Goal: Task Accomplishment & Management: Complete application form

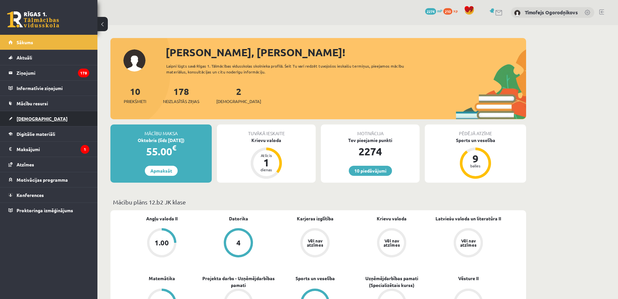
click at [36, 122] on link "[DEMOGRAPHIC_DATA]" at bounding box center [48, 118] width 81 height 15
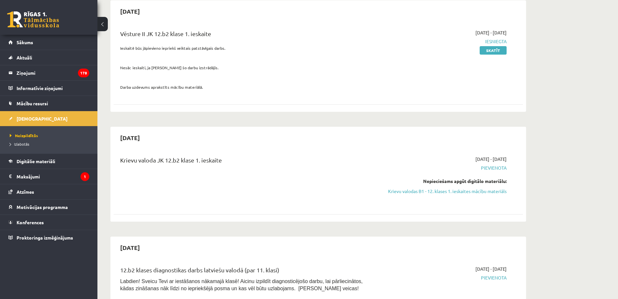
scroll to position [97, 0]
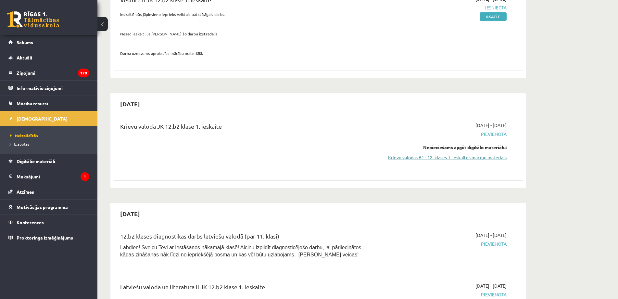
click at [476, 157] on link "Krievu valodas B1 - 12. klases 1. ieskaites mācību materiāls" at bounding box center [445, 157] width 122 height 7
click at [433, 154] on link "Krievu valodas B1 - 12. klases 1. ieskaites mācību materiāls" at bounding box center [445, 157] width 122 height 7
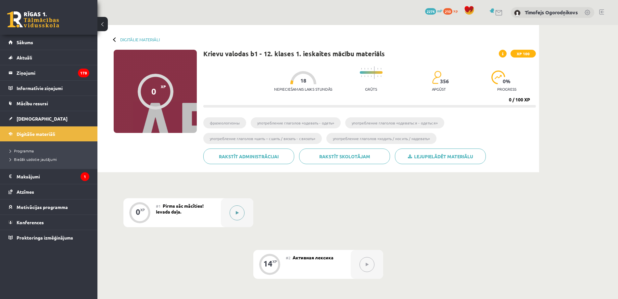
click at [242, 210] on button at bounding box center [237, 212] width 15 height 15
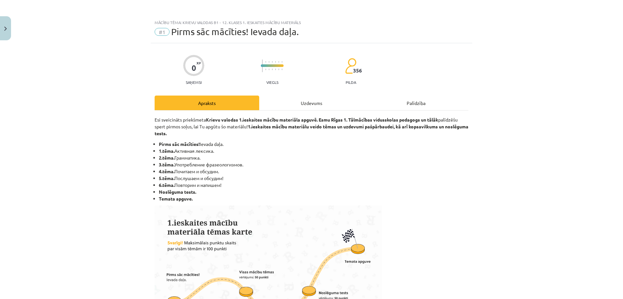
click at [323, 108] on div "Uzdevums" at bounding box center [311, 102] width 105 height 15
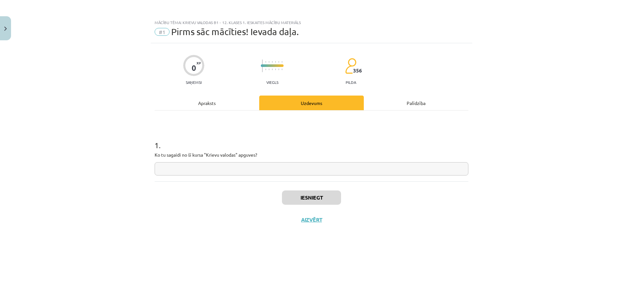
click at [289, 171] on input "text" at bounding box center [312, 168] width 314 height 13
type input "*"
click at [311, 198] on button "Iesniegt" at bounding box center [311, 197] width 59 height 14
click at [303, 197] on button "Iesniegt" at bounding box center [311, 197] width 59 height 14
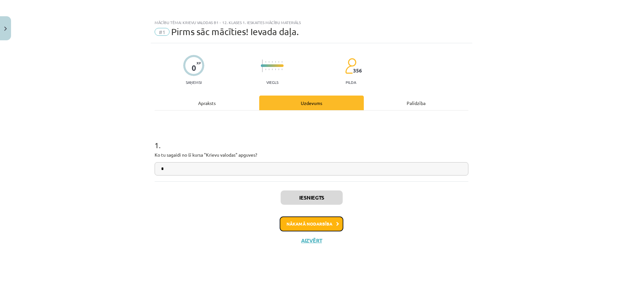
click at [319, 218] on button "Nākamā nodarbība" at bounding box center [312, 223] width 64 height 15
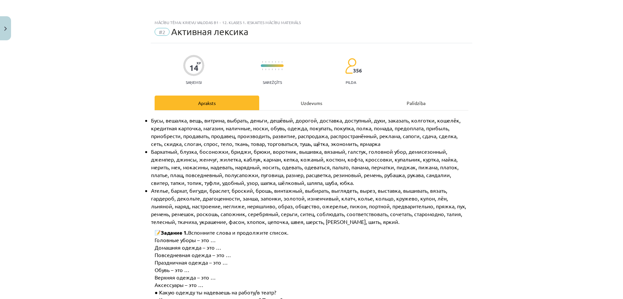
click at [301, 107] on div "Uzdevums" at bounding box center [311, 102] width 105 height 15
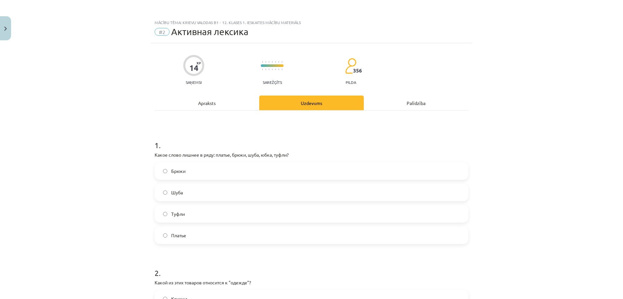
scroll to position [16, 0]
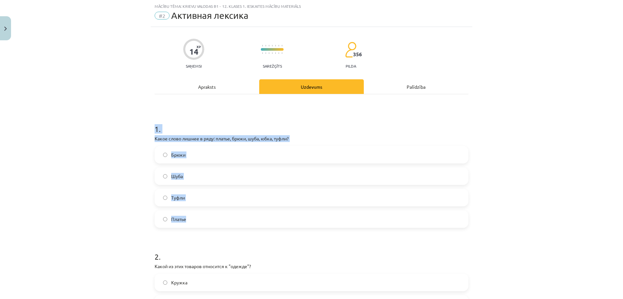
drag, startPoint x: 146, startPoint y: 125, endPoint x: 292, endPoint y: 224, distance: 176.1
click at [292, 224] on div "Mācību tēma: Krievu valodas b1 - 12. klases 1. ieskaites mācību materiāls #2 Ак…" at bounding box center [311, 149] width 623 height 299
copy div "1 . Какое слово лишнее в ряду: платье, брюки, шуба, юбка, туфли? [PERSON_NAME]"
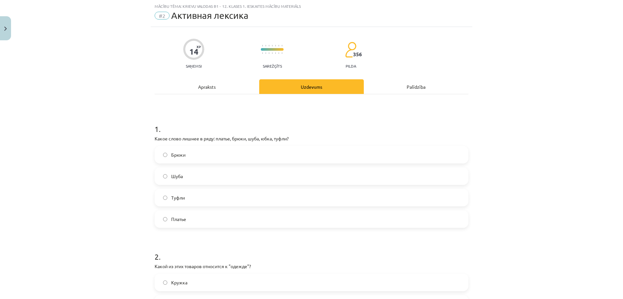
drag, startPoint x: 166, startPoint y: 134, endPoint x: 154, endPoint y: 137, distance: 13.0
click at [152, 132] on div "Mācību tēma: Krievu valodas b1 - 12. klases 1. ieskaites mācību materiāls #2 Ак…" at bounding box center [311, 149] width 623 height 299
click at [184, 196] on label "Туфли" at bounding box center [311, 197] width 312 height 16
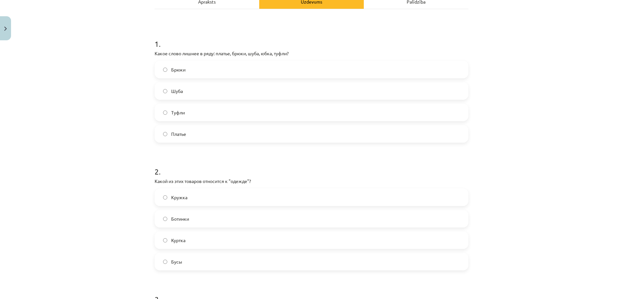
scroll to position [146, 0]
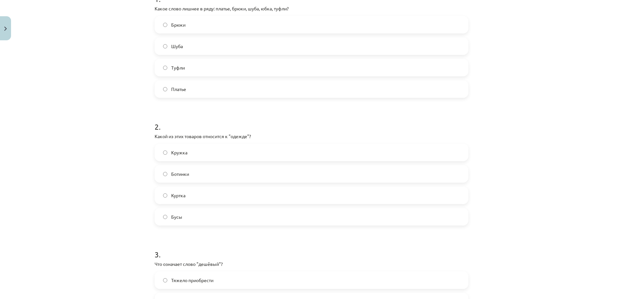
click at [193, 197] on label "Куртка" at bounding box center [311, 195] width 312 height 16
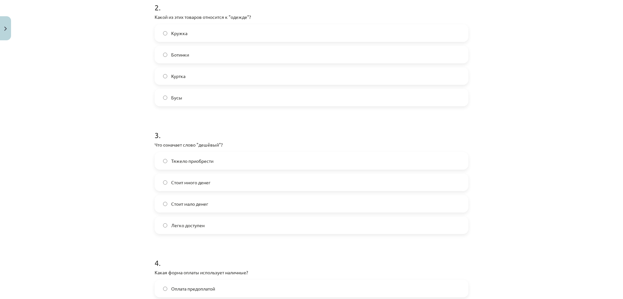
scroll to position [276, 0]
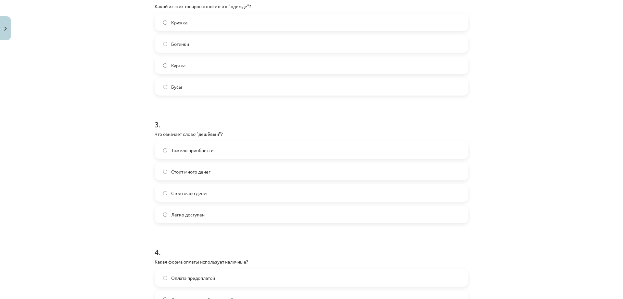
click at [223, 196] on label "Стоит мало денег" at bounding box center [311, 193] width 312 height 16
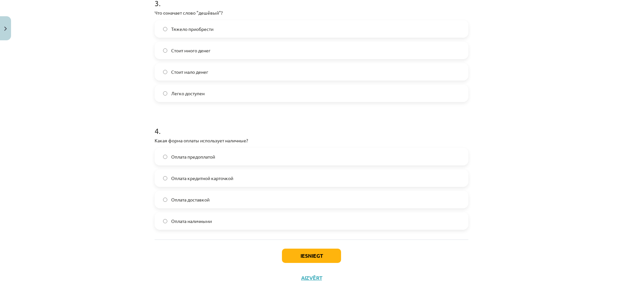
scroll to position [403, 0]
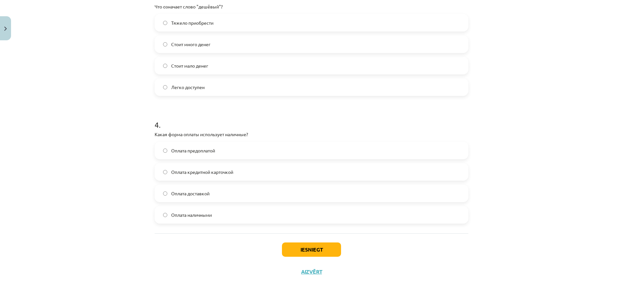
click at [235, 213] on label "Оплата наличными" at bounding box center [311, 215] width 312 height 16
click at [288, 247] on button "Iesniegt" at bounding box center [311, 249] width 59 height 14
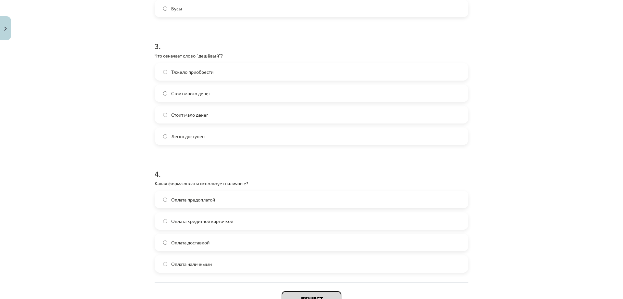
scroll to position [338, 0]
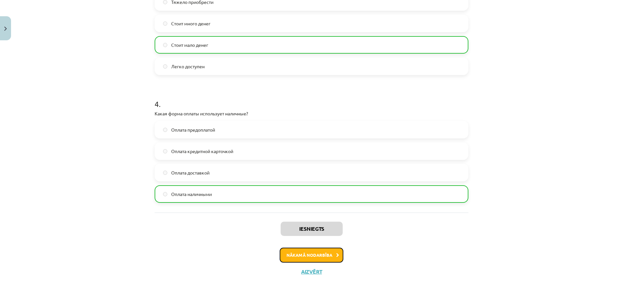
click at [323, 253] on button "Nākamā nodarbība" at bounding box center [312, 255] width 64 height 15
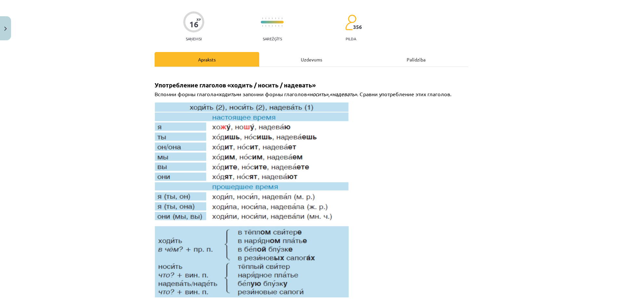
scroll to position [16, 0]
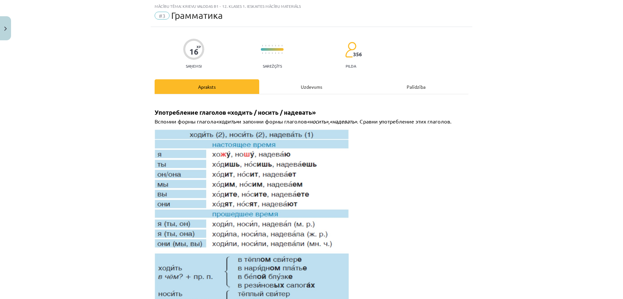
click at [298, 83] on div "Uzdevums" at bounding box center [311, 86] width 105 height 15
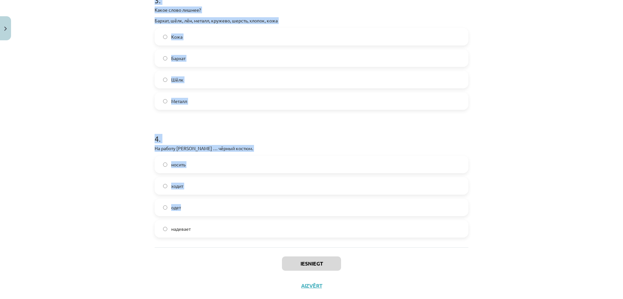
scroll to position [414, 0]
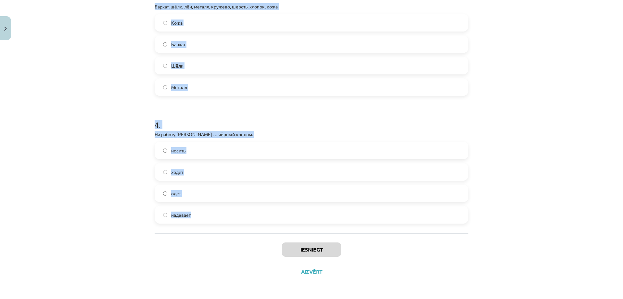
drag, startPoint x: 134, startPoint y: 124, endPoint x: 300, endPoint y: 212, distance: 188.6
click at [300, 212] on div "Mācību tēma: Krievu valodas b1 - 12. klases 1. ieskaites mācību materiāls #3 Гр…" at bounding box center [311, 149] width 623 height 299
copy form "9 . L ipsum do ... (sitametc adipi). – E seddo e .... tem incidi utlaboreet dol…"
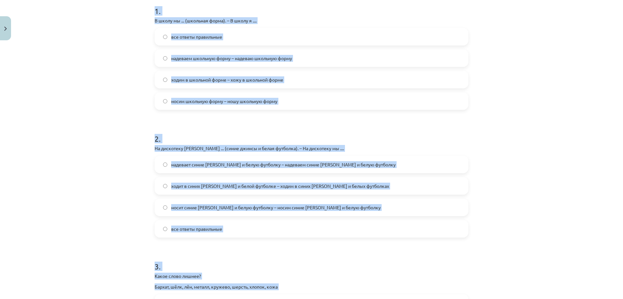
scroll to position [0, 0]
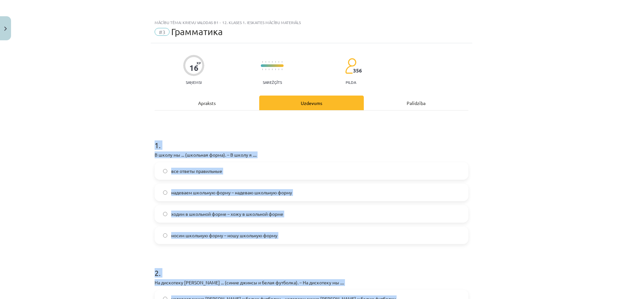
click at [244, 135] on h1 "1 ." at bounding box center [312, 139] width 314 height 20
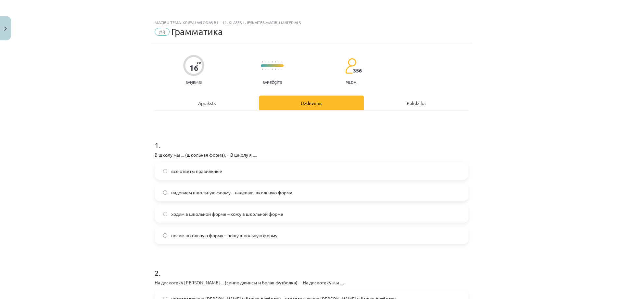
click at [220, 174] on span "все ответы правильные" at bounding box center [196, 171] width 51 height 7
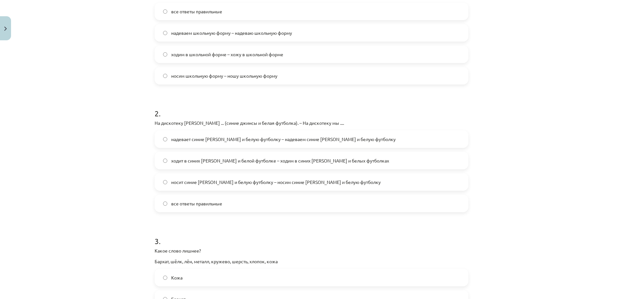
scroll to position [162, 0]
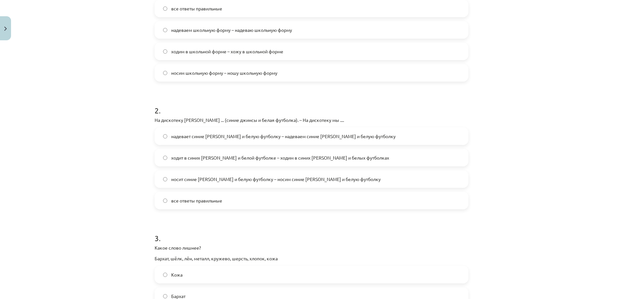
click at [199, 196] on label "все ответы правильные" at bounding box center [311, 200] width 312 height 16
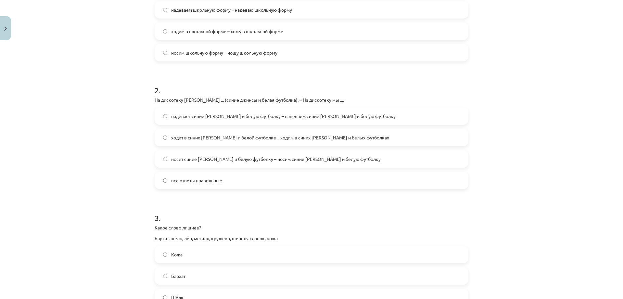
scroll to position [292, 0]
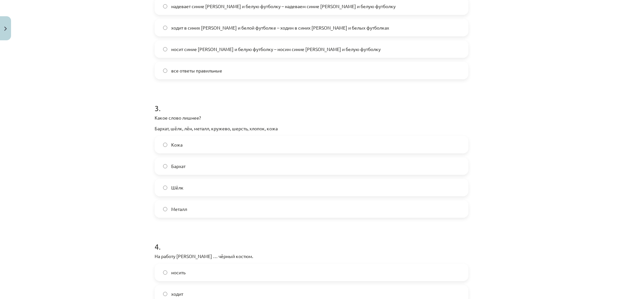
click at [201, 204] on label "Металл" at bounding box center [311, 209] width 312 height 16
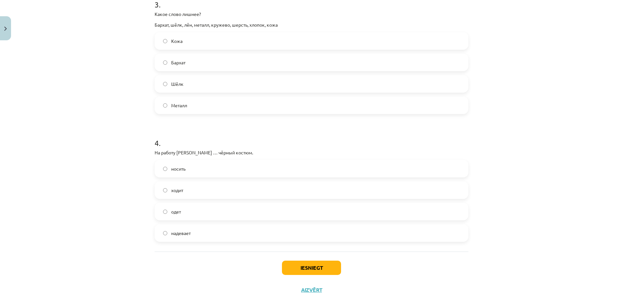
scroll to position [414, 0]
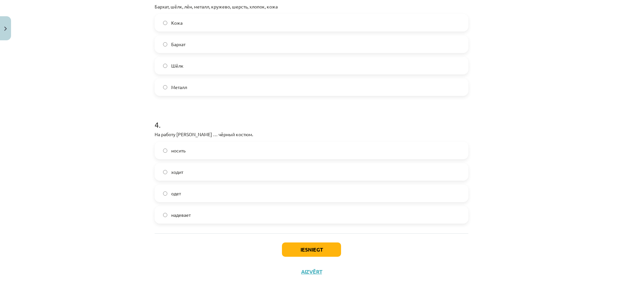
click at [209, 213] on label "надевает" at bounding box center [311, 215] width 312 height 16
click at [299, 250] on button "Iesniegt" at bounding box center [311, 249] width 59 height 14
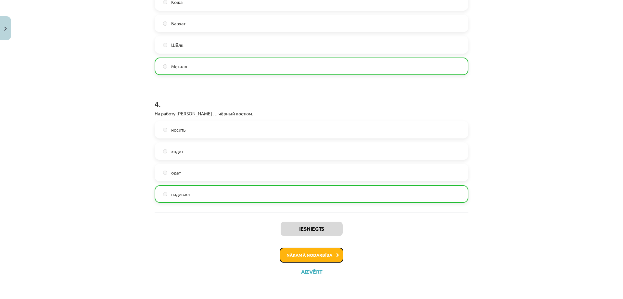
click at [303, 255] on button "Nākamā nodarbība" at bounding box center [312, 255] width 64 height 15
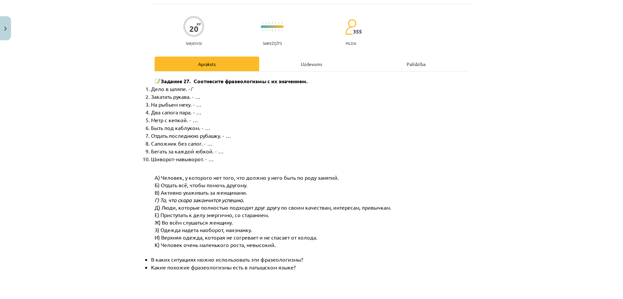
scroll to position [16, 0]
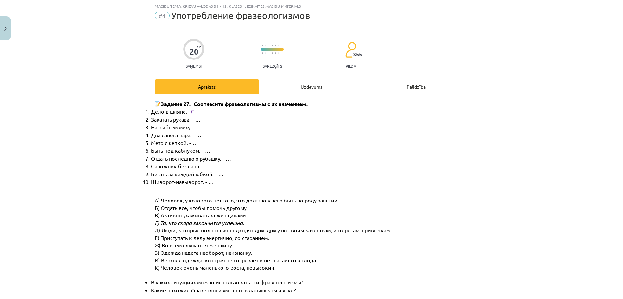
click at [287, 83] on div "Uzdevums" at bounding box center [311, 86] width 105 height 15
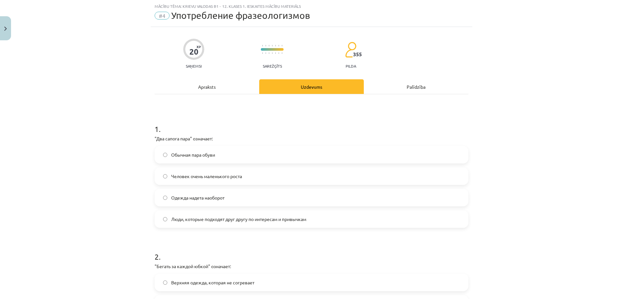
click at [232, 221] on span "Люди, которые подходят друг другу по интересам и привычкам" at bounding box center [238, 219] width 135 height 7
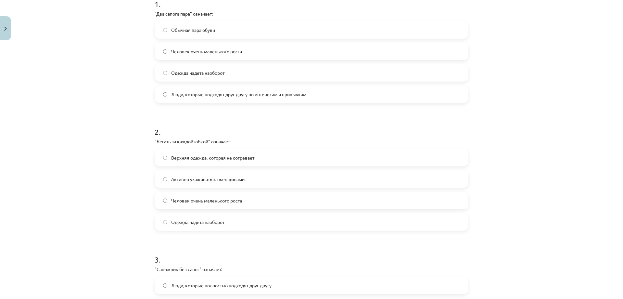
scroll to position [146, 0]
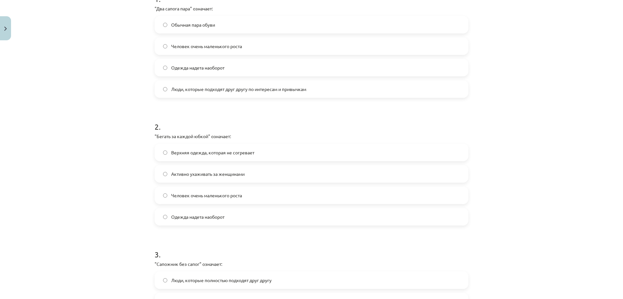
click at [259, 175] on label "Активно ухаживать за женщинами" at bounding box center [311, 174] width 312 height 16
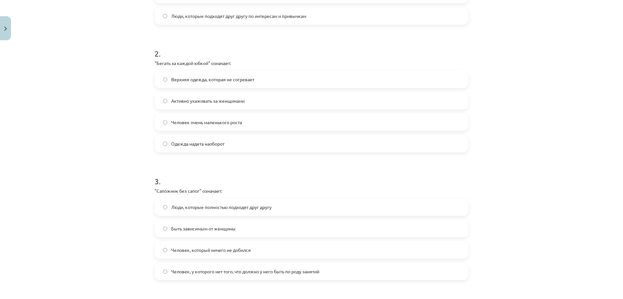
scroll to position [244, 0]
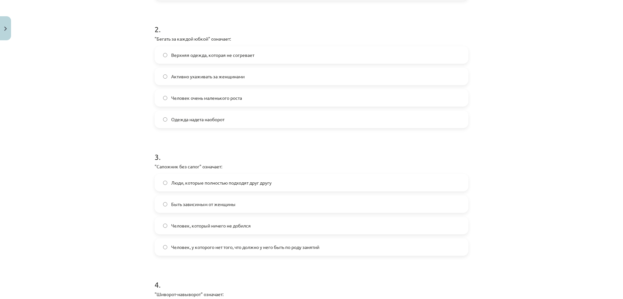
click at [278, 252] on label "Человек, у которого нет того, что должно у него быть по роду занятий" at bounding box center [311, 247] width 312 height 16
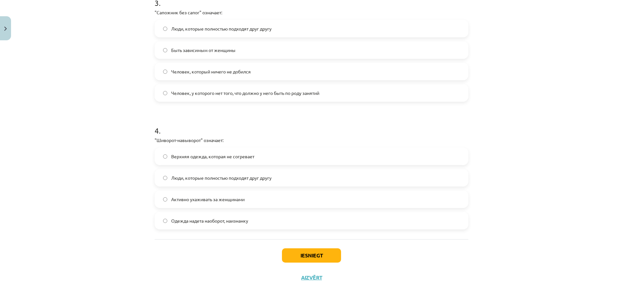
scroll to position [403, 0]
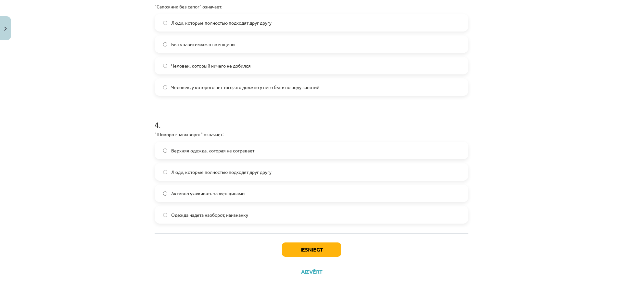
click at [257, 218] on label "Одежда надета наоборот, наизнанку" at bounding box center [311, 215] width 312 height 16
click at [259, 213] on label "Одежда надета наоборот, наизнанку" at bounding box center [311, 215] width 312 height 16
click at [304, 249] on button "Iesniegt" at bounding box center [311, 249] width 59 height 14
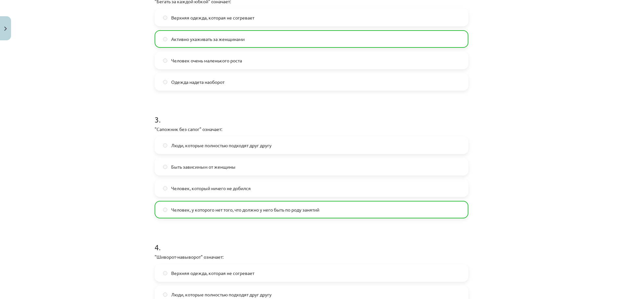
scroll to position [424, 0]
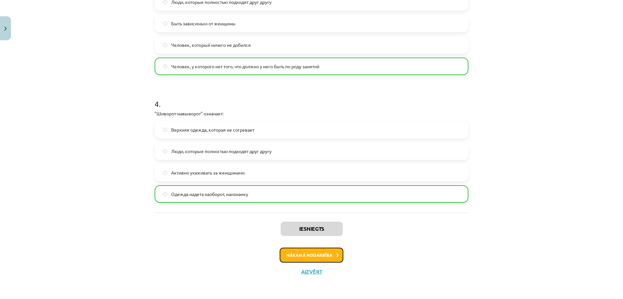
click at [316, 256] on button "Nākamā nodarbība" at bounding box center [312, 255] width 64 height 15
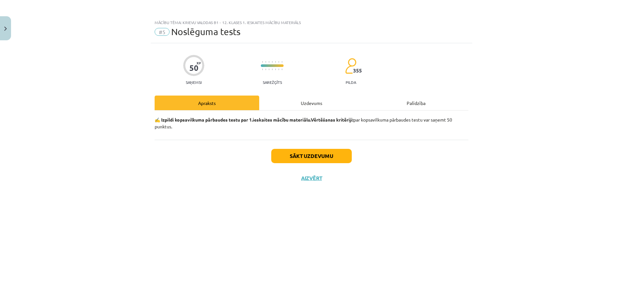
click at [309, 103] on div "Uzdevums" at bounding box center [311, 102] width 105 height 15
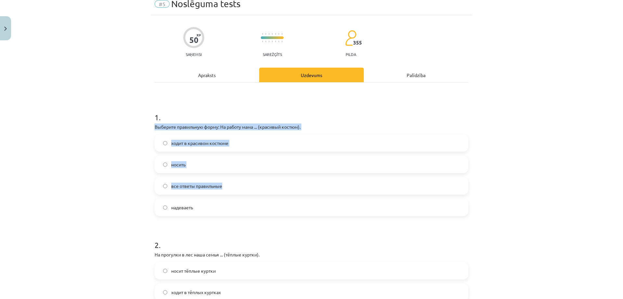
scroll to position [32, 0]
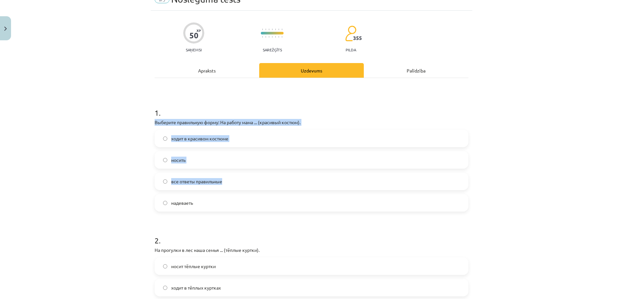
drag, startPoint x: 143, startPoint y: 151, endPoint x: 232, endPoint y: 170, distance: 91.0
click at [232, 170] on div "Mācību tēma: Krievu valodas b1 - 12. klases 1. ieskaites mācību materiāls #5 No…" at bounding box center [311, 149] width 623 height 299
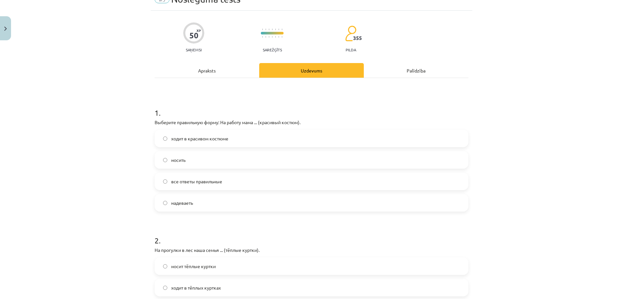
click at [210, 204] on label "надеваеть" at bounding box center [311, 203] width 312 height 16
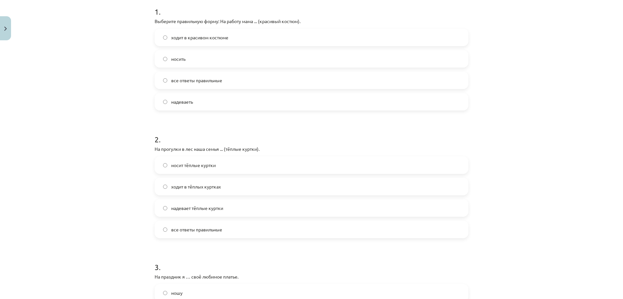
scroll to position [162, 0]
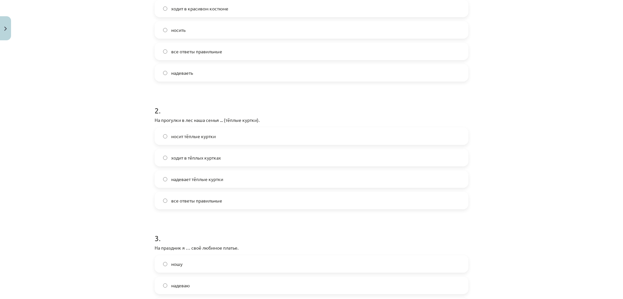
click at [561, 127] on div "Mācību tēma: Krievu valodas b1 - 12. klases 1. ieskaites mācību materiāls #5 No…" at bounding box center [311, 149] width 623 height 299
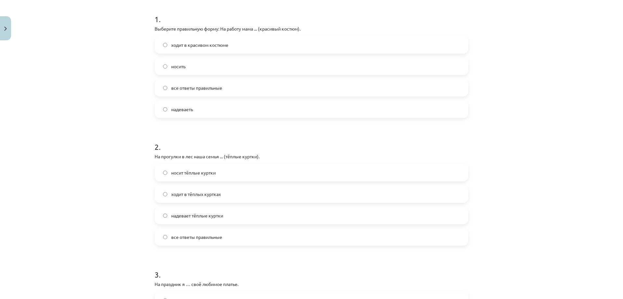
scroll to position [130, 0]
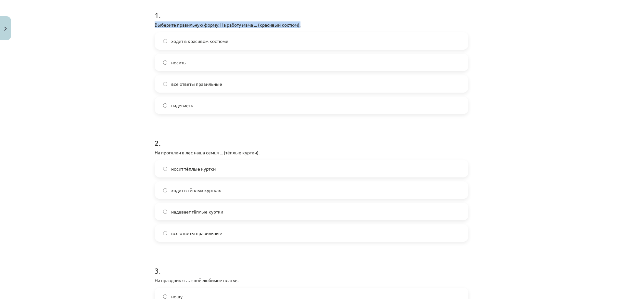
drag, startPoint x: 147, startPoint y: 22, endPoint x: 300, endPoint y: 23, distance: 153.0
click at [300, 23] on div "Mācību tēma: Krievu valodas b1 - 12. klases 1. ieskaites mācību materiāls #5 No…" at bounding box center [311, 149] width 623 height 299
click at [126, 25] on div "Mācību tēma: Krievu valodas b1 - 12. klases 1. ieskaites mācību materiāls #5 No…" at bounding box center [311, 149] width 623 height 299
drag, startPoint x: 131, startPoint y: 28, endPoint x: 321, endPoint y: 108, distance: 206.9
click at [323, 107] on div "Mācību tēma: Krievu valodas b1 - 12. klases 1. ieskaites mācību materiāls #5 No…" at bounding box center [311, 149] width 623 height 299
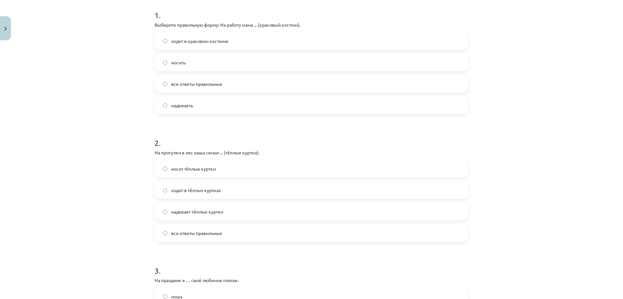
drag, startPoint x: 312, startPoint y: 130, endPoint x: 307, endPoint y: 128, distance: 5.2
click at [312, 130] on h1 "2 ." at bounding box center [312, 137] width 314 height 20
drag, startPoint x: 154, startPoint y: 21, endPoint x: 268, endPoint y: 22, distance: 114.3
click at [269, 22] on div "Mācību tēma: Krievu valodas b1 - 12. klases 1. ieskaites mācību materiāls #5 No…" at bounding box center [311, 149] width 623 height 299
click at [211, 26] on p "Выберите правильную форму: На работу мама ... (красивый костюм)." at bounding box center [312, 24] width 314 height 7
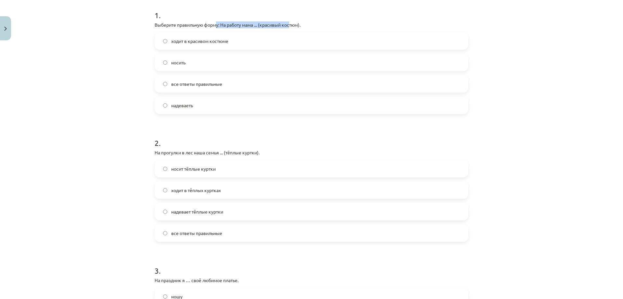
drag, startPoint x: 216, startPoint y: 25, endPoint x: 288, endPoint y: 23, distance: 72.5
click at [288, 23] on p "Выберите правильную форму: На работу мама ... (красивый костюм)." at bounding box center [312, 24] width 314 height 7
click at [208, 134] on h1 "2 ." at bounding box center [312, 137] width 314 height 20
drag, startPoint x: 318, startPoint y: 27, endPoint x: 290, endPoint y: 19, distance: 28.8
click at [291, 19] on div "1 . Выберите правильную форму: На работу мама ... (красивый костюм). ходит в кр…" at bounding box center [312, 56] width 314 height 115
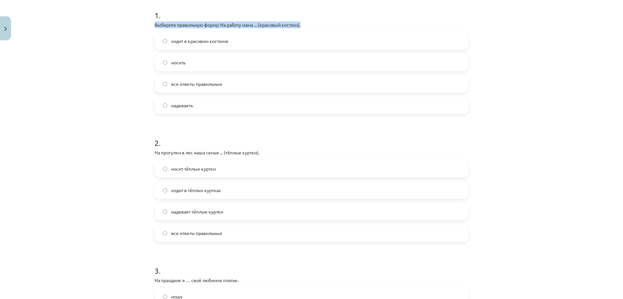
click at [359, 12] on h1 "1 ." at bounding box center [312, 9] width 314 height 20
drag, startPoint x: 327, startPoint y: 20, endPoint x: 174, endPoint y: 16, distance: 153.4
click at [173, 14] on div "1 . Выберите правильную форму: На работу мама ... (красивый костюм). ходит в кр…" at bounding box center [312, 56] width 314 height 115
click at [173, 19] on h1 "1 ." at bounding box center [312, 9] width 314 height 20
drag, startPoint x: 139, startPoint y: 24, endPoint x: 296, endPoint y: 23, distance: 157.5
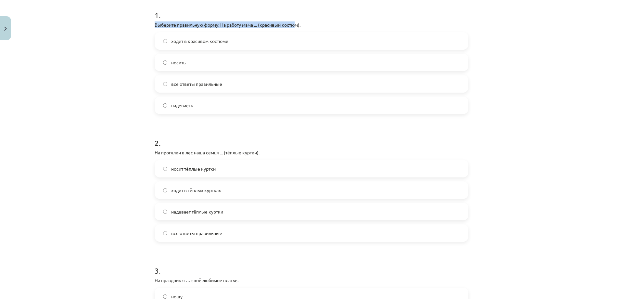
click at [296, 23] on div "Mācību tēma: Krievu valodas b1 - 12. klases 1. ieskaites mācību materiāls #5 No…" at bounding box center [311, 149] width 623 height 299
click at [312, 25] on p "Выберите правильную форму: На работу мама ... (красивый костюм)." at bounding box center [312, 24] width 314 height 7
drag, startPoint x: 148, startPoint y: 23, endPoint x: 256, endPoint y: 21, distance: 107.9
click at [256, 21] on div "Mācību tēma: Krievu valodas b1 - 12. klases 1. ieskaites mācību materiāls #5 No…" at bounding box center [311, 149] width 623 height 299
drag, startPoint x: 303, startPoint y: 24, endPoint x: 261, endPoint y: 21, distance: 42.0
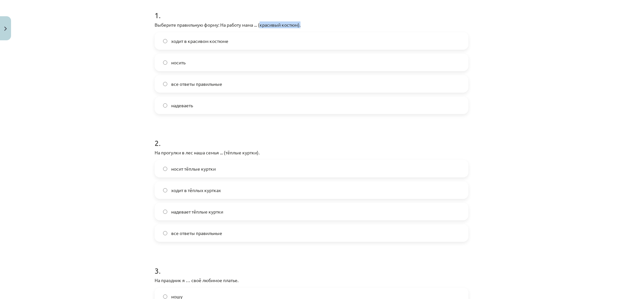
click at [261, 21] on div "1 . Выберите правильную форму: На работу мама ... (красивый костюм). ходит в кр…" at bounding box center [312, 56] width 314 height 115
click at [299, 24] on p "Выберите правильную форму: На работу мама ... (красивый костюм)." at bounding box center [312, 24] width 314 height 7
click at [309, 22] on p "Выберите правильную форму: На работу мама ... (красивый костюм)." at bounding box center [312, 24] width 314 height 7
click at [307, 22] on p "Выберите правильную форму: На работу мама ... (красивый костюм)." at bounding box center [312, 24] width 314 height 7
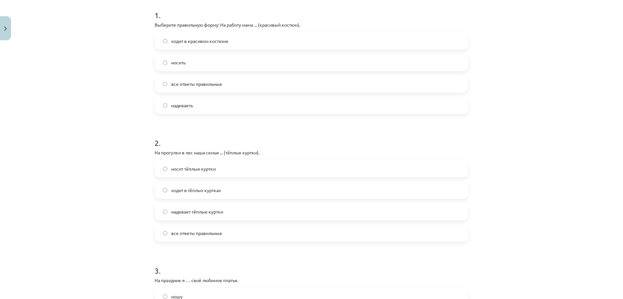
click at [155, 40] on label "ходит в красивом костюме" at bounding box center [311, 41] width 312 height 16
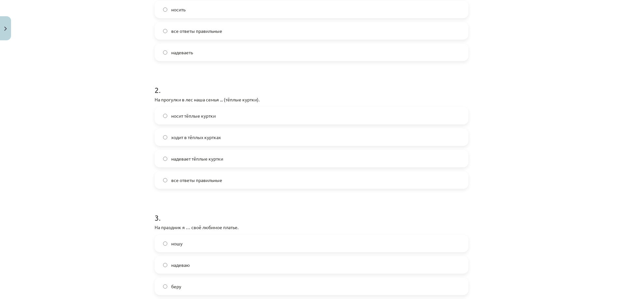
scroll to position [195, 0]
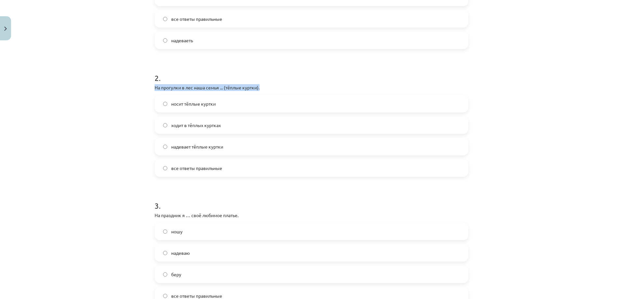
drag, startPoint x: 148, startPoint y: 85, endPoint x: 259, endPoint y: 86, distance: 110.1
click at [259, 86] on div "Mācību tēma: Krievu valodas b1 - 12. klases 1. ieskaites mācību materiāls #5 No…" at bounding box center [311, 149] width 623 height 299
click at [195, 145] on span "надевает тёплые куртки" at bounding box center [197, 146] width 52 height 7
click at [218, 169] on span "все ответы правильные" at bounding box center [196, 168] width 51 height 7
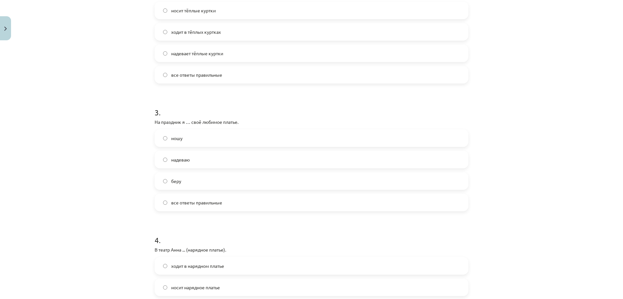
scroll to position [292, 0]
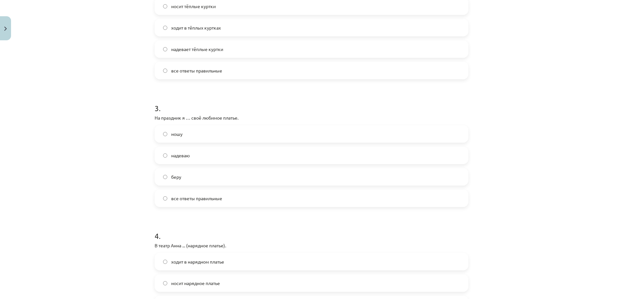
click at [176, 203] on label "все ответы правильные" at bounding box center [311, 198] width 312 height 16
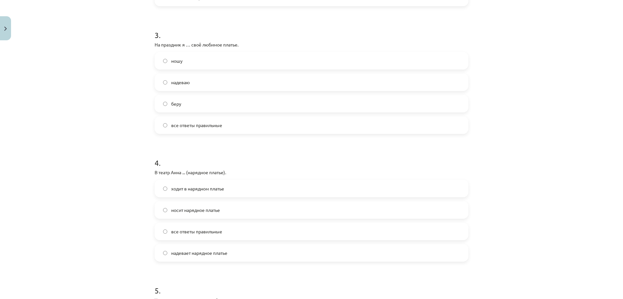
scroll to position [390, 0]
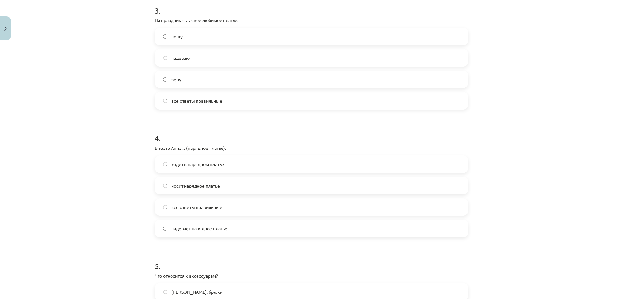
click at [196, 208] on span "все ответы правильные" at bounding box center [196, 207] width 51 height 7
click at [183, 179] on label "носит нарядное платье" at bounding box center [311, 185] width 312 height 16
drag, startPoint x: 228, startPoint y: 145, endPoint x: 218, endPoint y: 143, distance: 10.6
click at [214, 147] on p "В театр Анна ... (нарядное платье)." at bounding box center [312, 148] width 314 height 7
click at [316, 127] on h1 "4 ." at bounding box center [312, 132] width 314 height 20
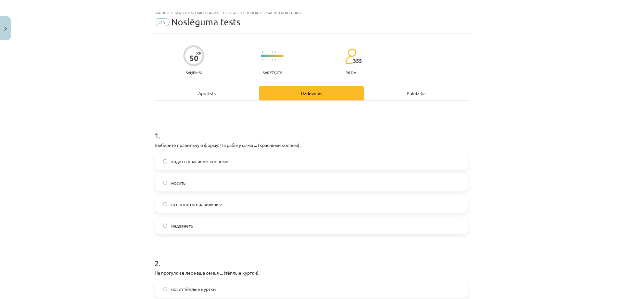
scroll to position [0, 0]
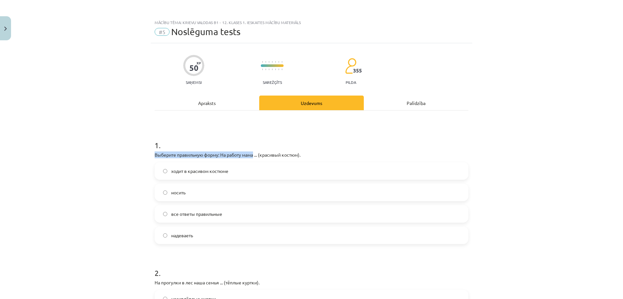
drag, startPoint x: 151, startPoint y: 151, endPoint x: 252, endPoint y: 154, distance: 101.7
click at [252, 154] on div "Mācību tēma: Krievu valodas b1 - 12. klases 1. ieskaites mācību materiāls #5 No…" at bounding box center [311, 149] width 623 height 299
click at [350, 151] on div "1 . Выберите правильную форму: На работу мама ... (красивый костюм). ходит в кр…" at bounding box center [312, 186] width 314 height 115
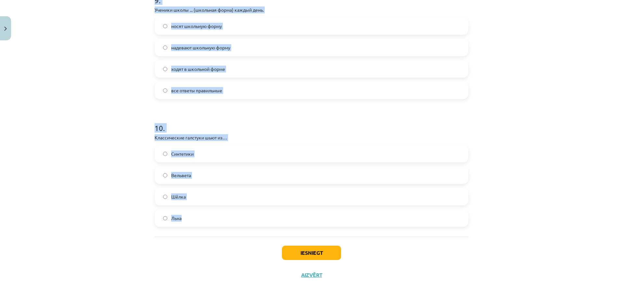
scroll to position [1169, 0]
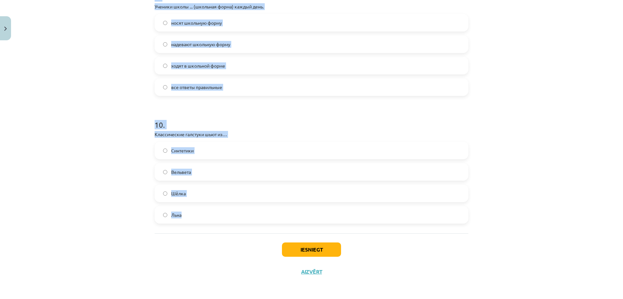
drag, startPoint x: 121, startPoint y: 135, endPoint x: 282, endPoint y: 219, distance: 181.9
click at [283, 220] on div "Mācību tēma: Krievu valodas b1 - 12. klases 1. ieskaites mācību materiāls #5 No…" at bounding box center [311, 149] width 623 height 299
copy form "8 . Loremips dolorsitam conse: Ad elitse doei ... (temporin utlabo). etdol m al…"
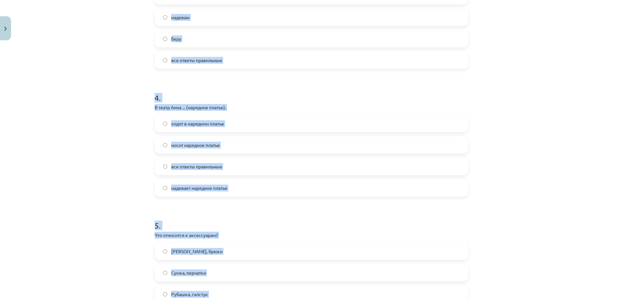
scroll to position [325, 0]
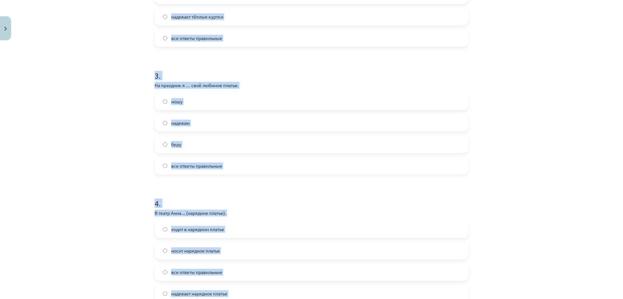
click at [118, 132] on div "Mācību tēma: Krievu valodas b1 - 12. klases 1. ieskaites mācību materiāls #5 No…" at bounding box center [311, 149] width 623 height 299
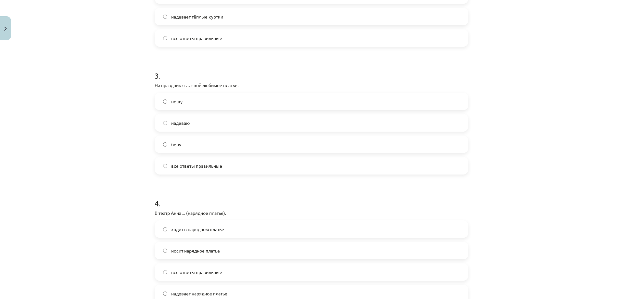
click at [216, 125] on label "надеваю" at bounding box center [311, 123] width 312 height 16
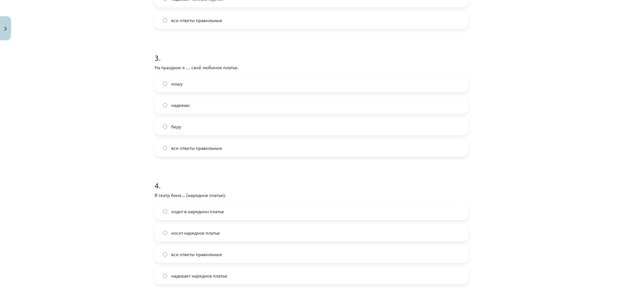
scroll to position [520, 0]
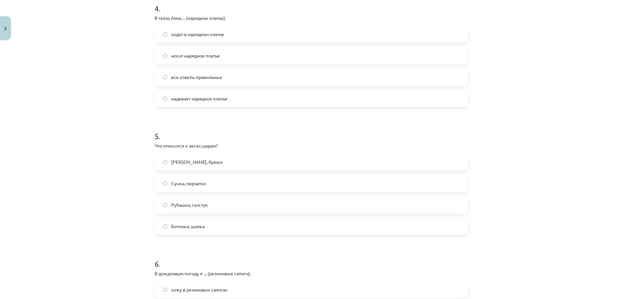
click at [200, 99] on span "надевает нарядное платье" at bounding box center [199, 98] width 56 height 7
click at [221, 79] on label "все ответы правильные" at bounding box center [311, 77] width 312 height 16
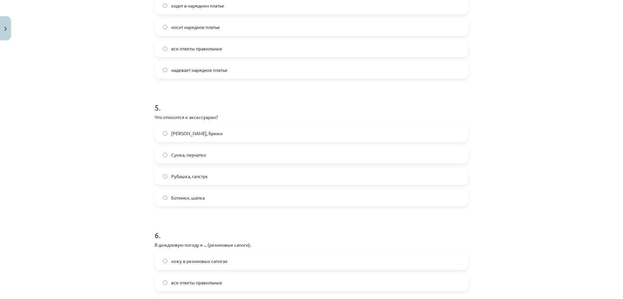
scroll to position [552, 0]
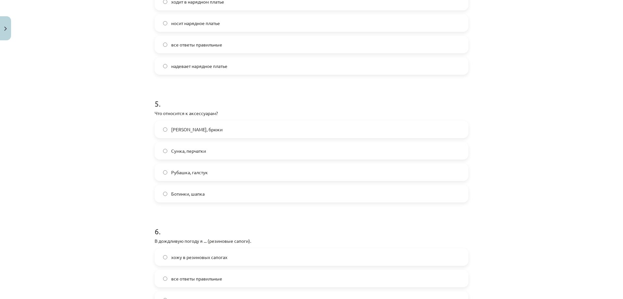
click at [222, 150] on label "Сумка, перчатки" at bounding box center [311, 151] width 312 height 16
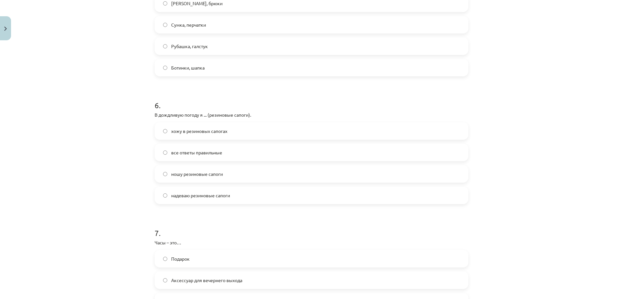
scroll to position [682, 0]
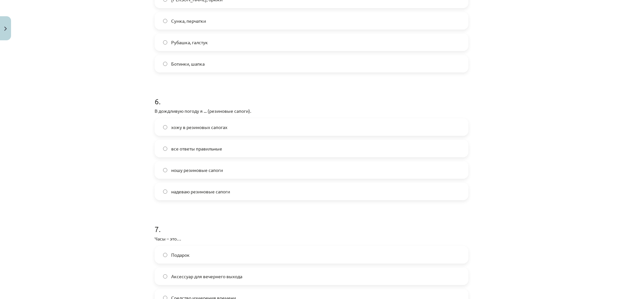
click at [220, 155] on label "все ответы правильные" at bounding box center [311, 148] width 312 height 16
drag, startPoint x: 147, startPoint y: 112, endPoint x: 207, endPoint y: 107, distance: 60.0
click at [207, 107] on div "Mācību tēma: Krievu valodas b1 - 12. klases 1. ieskaites mācību materiāls #5 No…" at bounding box center [311, 149] width 623 height 299
click at [175, 214] on h1 "7 ." at bounding box center [312, 223] width 314 height 20
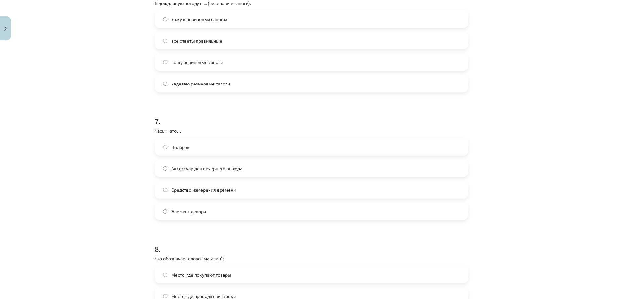
scroll to position [812, 0]
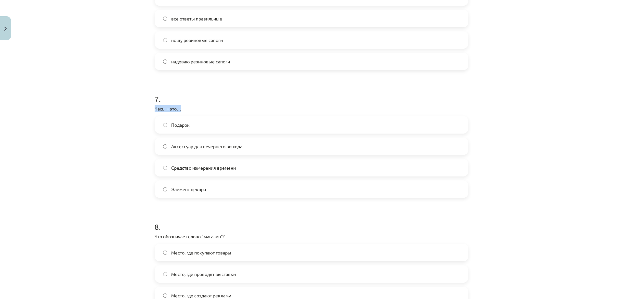
drag, startPoint x: 133, startPoint y: 106, endPoint x: 179, endPoint y: 106, distance: 45.8
click at [179, 106] on div "Mācību tēma: Krievu valodas b1 - 12. klases 1. ieskaites mācību materiāls #5 No…" at bounding box center [311, 149] width 623 height 299
click at [107, 132] on div "Mācību tēma: Krievu valodas b1 - 12. klases 1. ieskaites mācību materiāls #5 No…" at bounding box center [311, 149] width 623 height 299
drag, startPoint x: 225, startPoint y: 169, endPoint x: 213, endPoint y: 185, distance: 20.0
click at [225, 169] on span "Средство измерения времени" at bounding box center [203, 167] width 65 height 7
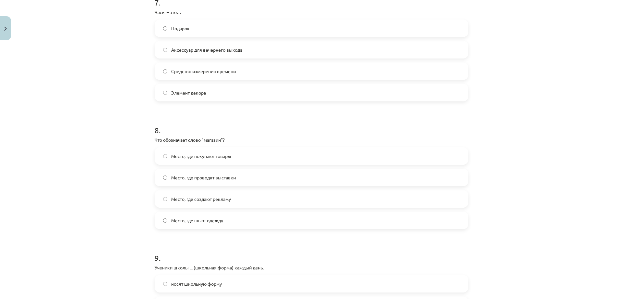
scroll to position [910, 0]
drag, startPoint x: 136, startPoint y: 137, endPoint x: 228, endPoint y: 136, distance: 92.6
click at [228, 136] on div "Mācību tēma: Krievu valodas b1 - 12. klases 1. ieskaites mācību materiāls #5 No…" at bounding box center [311, 149] width 623 height 299
click at [215, 152] on span "Место, где покупают товары" at bounding box center [201, 155] width 60 height 7
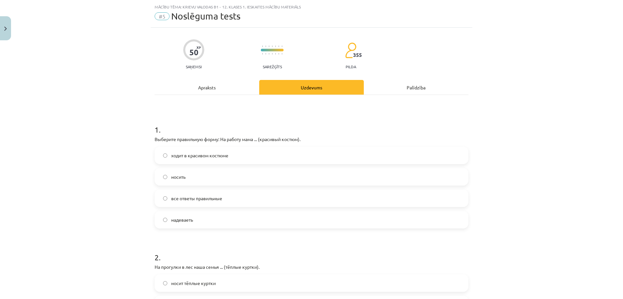
scroll to position [97, 0]
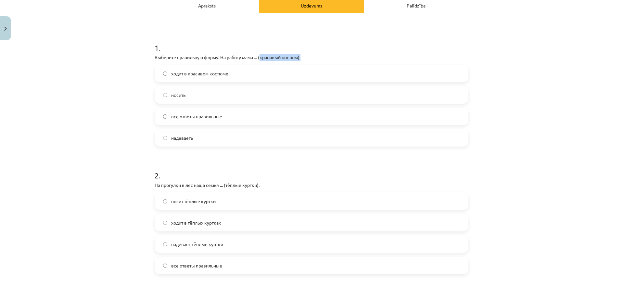
drag, startPoint x: 304, startPoint y: 56, endPoint x: 260, endPoint y: 56, distance: 44.2
click at [260, 56] on p "Выберите правильную форму: На работу мама ... (красивый костюм)." at bounding box center [312, 57] width 314 height 7
click at [306, 56] on p "Выберите правильную форму: На работу мама ... (красивый костюм)." at bounding box center [312, 57] width 314 height 7
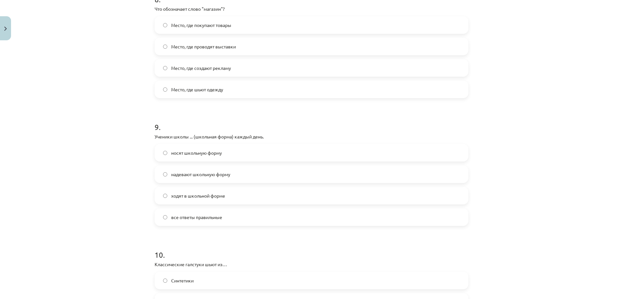
scroll to position [1072, 0]
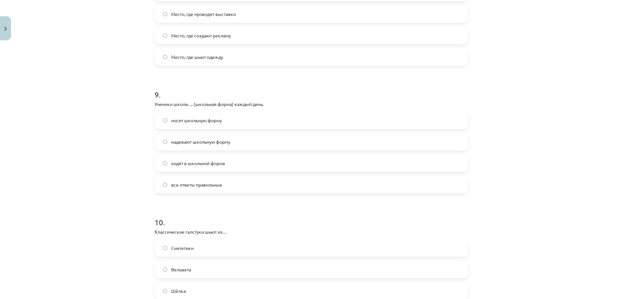
click at [211, 119] on span "носят школьную форму" at bounding box center [196, 120] width 51 height 7
click at [171, 183] on span "все ответы правильные" at bounding box center [196, 184] width 51 height 7
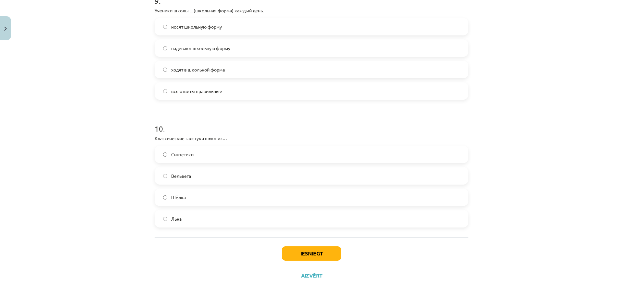
scroll to position [1169, 0]
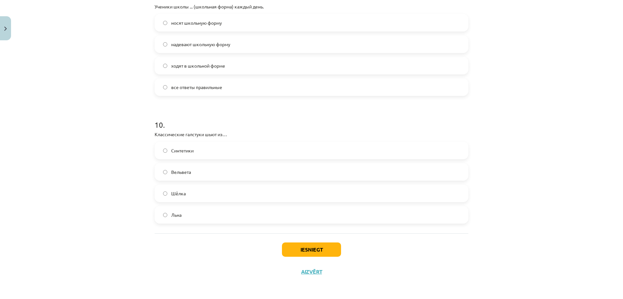
click at [183, 149] on span "Синтетики" at bounding box center [182, 150] width 22 height 7
drag, startPoint x: 228, startPoint y: 132, endPoint x: 137, endPoint y: 133, distance: 90.3
click at [137, 133] on div "Mācību tēma: Krievu valodas b1 - 12. klases 1. ieskaites mācību materiāls #5 No…" at bounding box center [311, 149] width 623 height 299
copy p "Классические галстуки шьют из…"
click at [190, 193] on label "Шёлка" at bounding box center [311, 193] width 312 height 16
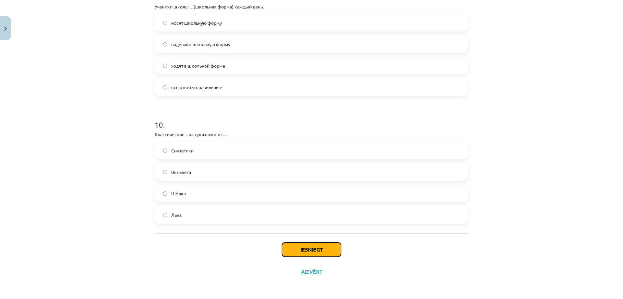
click at [310, 253] on button "Iesniegt" at bounding box center [311, 249] width 59 height 14
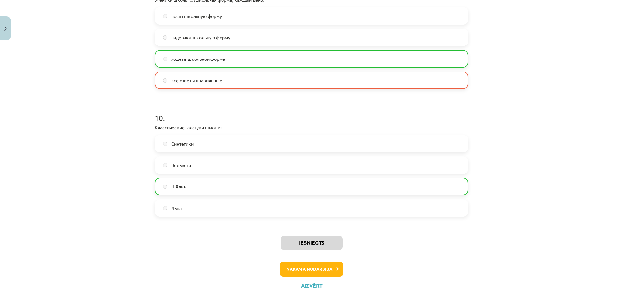
scroll to position [1190, 0]
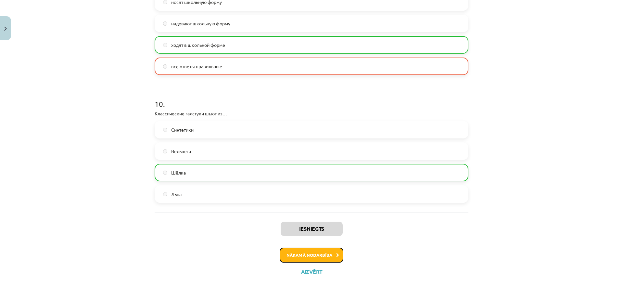
click at [317, 257] on button "Nākamā nodarbība" at bounding box center [312, 255] width 64 height 15
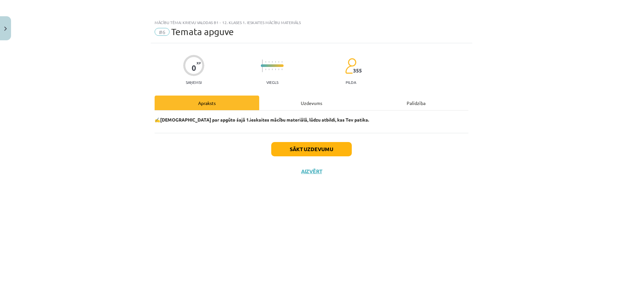
click at [304, 104] on div "Uzdevums" at bounding box center [311, 102] width 105 height 15
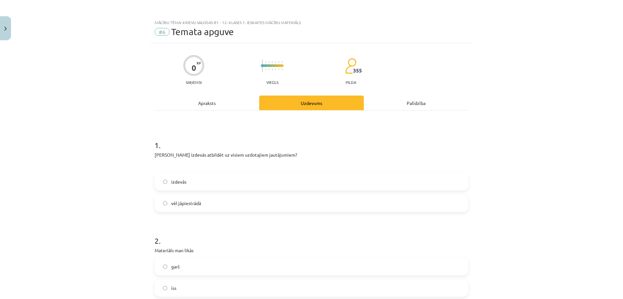
click at [220, 103] on div "Apraksts" at bounding box center [207, 102] width 105 height 15
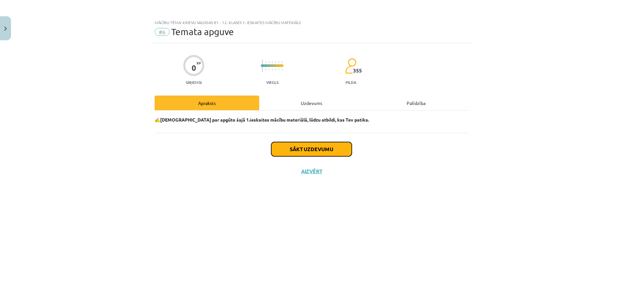
click at [295, 147] on button "Sākt uzdevumu" at bounding box center [311, 149] width 81 height 14
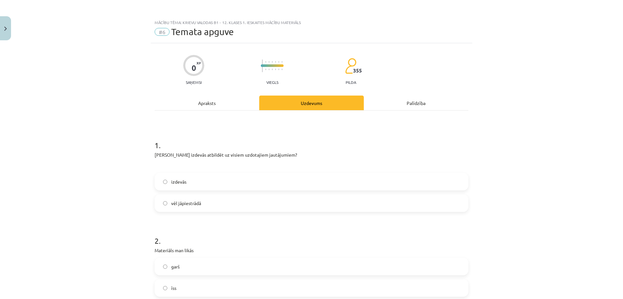
click at [261, 181] on label "izdevās" at bounding box center [311, 181] width 312 height 16
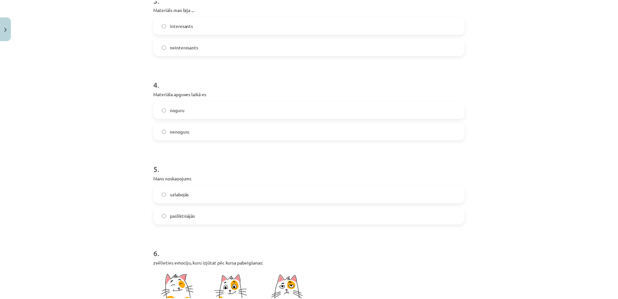
scroll to position [501, 0]
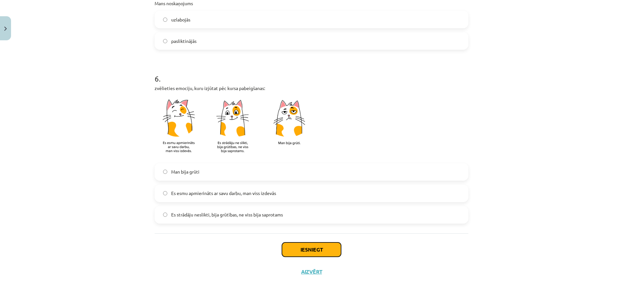
click at [316, 248] on button "Iesniegt" at bounding box center [311, 249] width 59 height 14
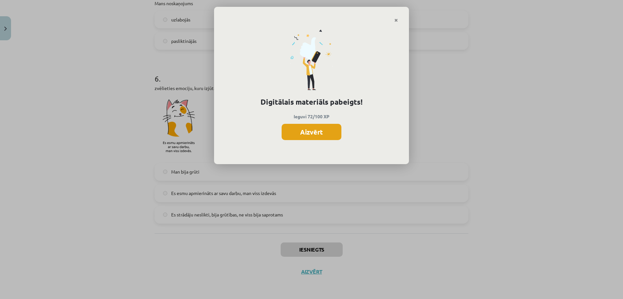
click at [317, 130] on button "Aizvērt" at bounding box center [312, 132] width 60 height 16
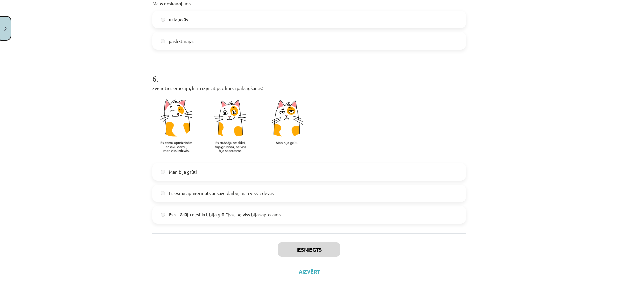
click at [5, 38] on button "Close" at bounding box center [5, 28] width 11 height 24
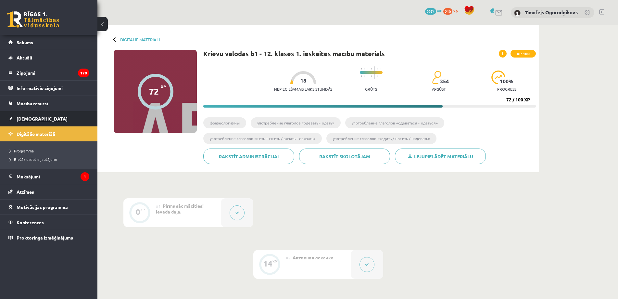
click at [36, 120] on link "[DEMOGRAPHIC_DATA]" at bounding box center [48, 118] width 81 height 15
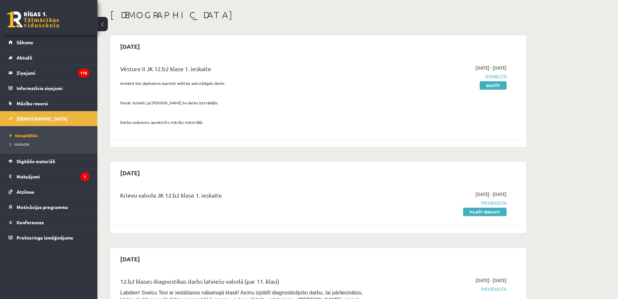
scroll to position [32, 0]
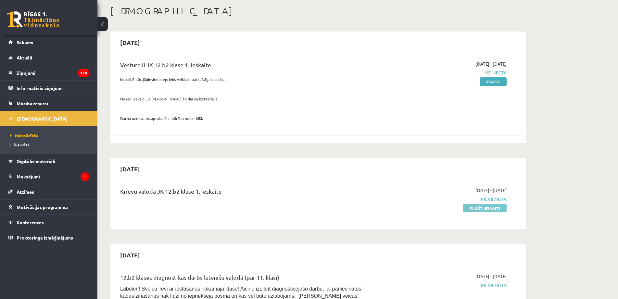
click at [484, 208] on link "Pildīt ieskaiti" at bounding box center [485, 208] width 44 height 8
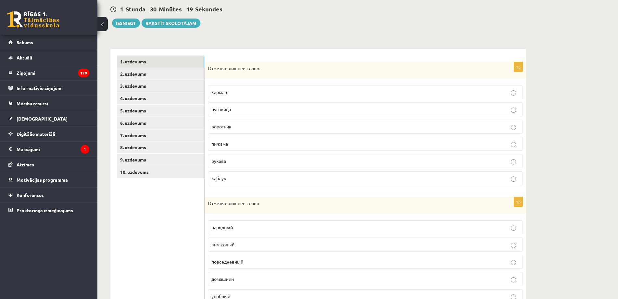
scroll to position [65, 0]
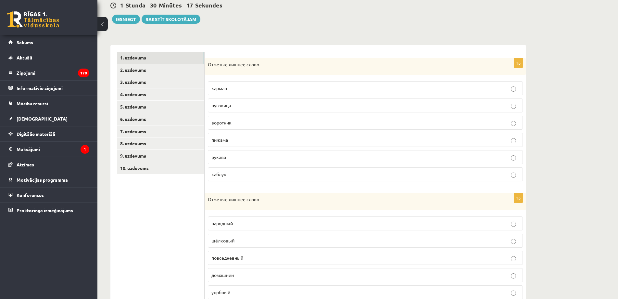
click at [269, 176] on p "каблук" at bounding box center [365, 174] width 308 height 7
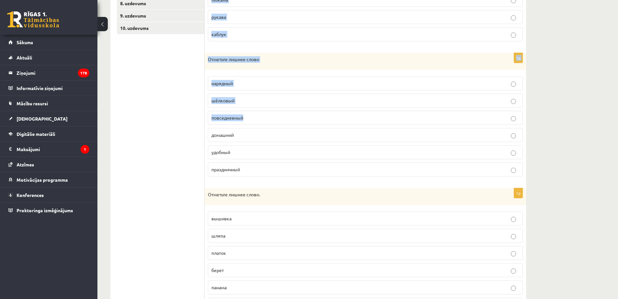
scroll to position [243, 0]
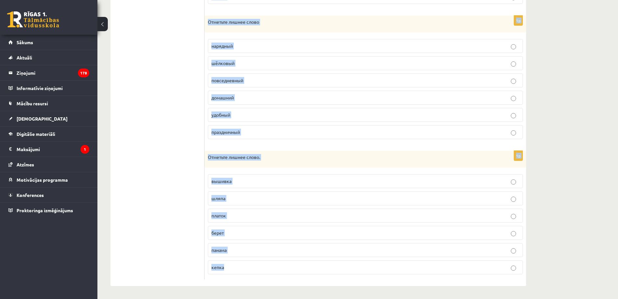
drag, startPoint x: 207, startPoint y: 94, endPoint x: 258, endPoint y: 277, distance: 189.9
click at [259, 280] on div "1p Отметьте лишнее слово. карман пуговица воротник пижама рукава каблук 1p Отме…" at bounding box center [366, 77] width 322 height 418
copy form "Отметьте лишнее слово. карман пуговица воротник пижама рукава каблук 1p Отметьт…"
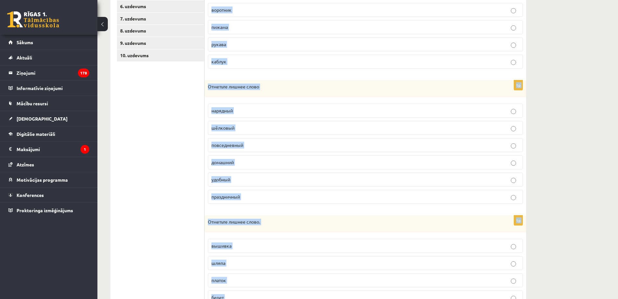
click at [278, 83] on div "Отметьте лишнее слово" at bounding box center [366, 88] width 322 height 17
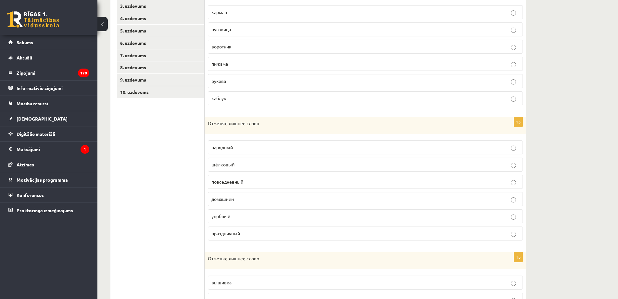
scroll to position [145, 0]
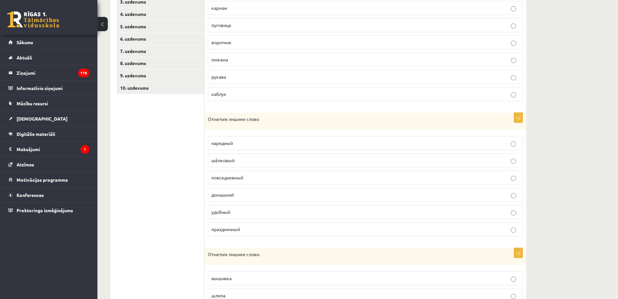
click at [261, 160] on p "шёлковый" at bounding box center [365, 160] width 308 height 7
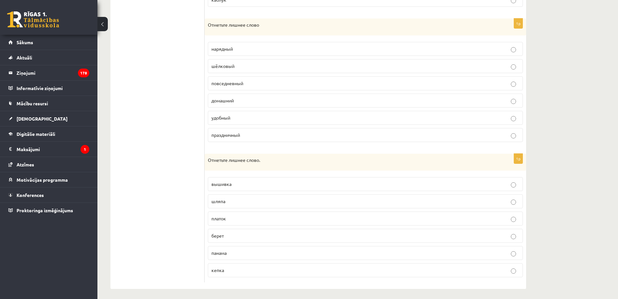
scroll to position [243, 0]
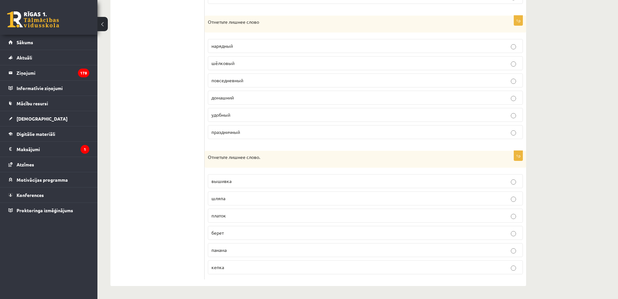
click at [260, 180] on p "вышивка" at bounding box center [365, 181] width 308 height 7
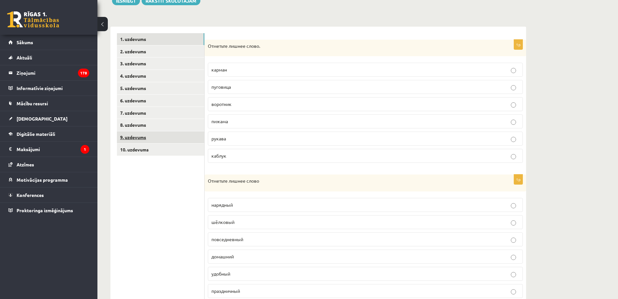
scroll to position [80, 0]
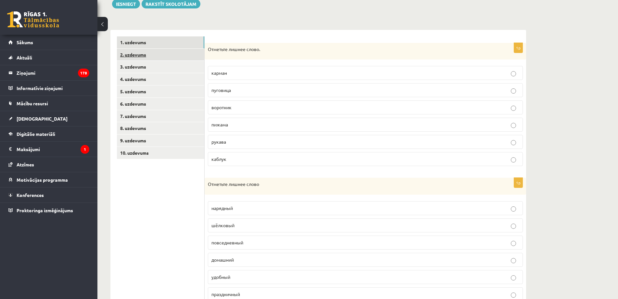
click at [172, 53] on link "2. uzdevums" at bounding box center [160, 55] width 87 height 12
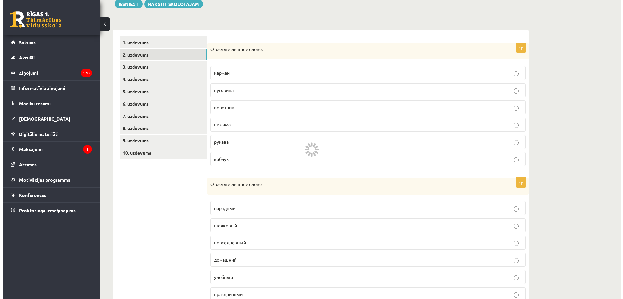
scroll to position [0, 0]
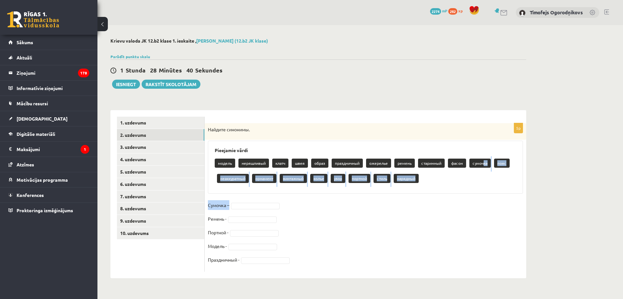
drag, startPoint x: 483, startPoint y: 161, endPoint x: 341, endPoint y: 208, distance: 149.6
click at [300, 203] on div "5p Найдите синонимы. Pieejamie vārdi модель неряшливый клатч швея образ праздни…" at bounding box center [366, 197] width 322 height 148
click at [450, 204] on fieldset "Сумочка – Ремень - Портной - Модель - Праздничный -" at bounding box center [365, 234] width 315 height 68
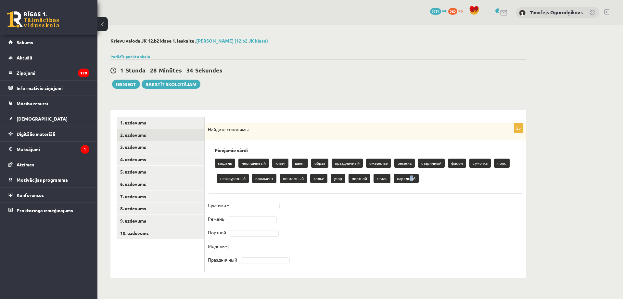
click at [414, 179] on p "нарядный" at bounding box center [406, 178] width 25 height 9
click at [400, 195] on div "5p Найдите синонимы. Pieejamie vārdi модель неряшливый клатч швея образ праздни…" at bounding box center [366, 197] width 322 height 148
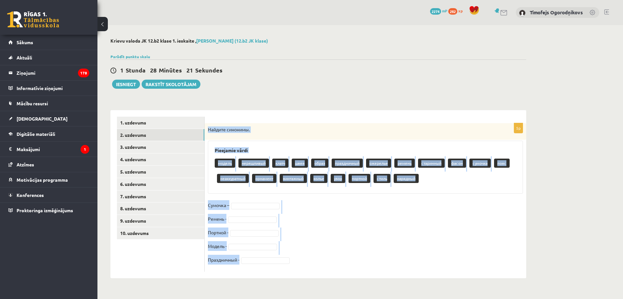
drag, startPoint x: 208, startPoint y: 126, endPoint x: 333, endPoint y: 261, distance: 183.4
click at [333, 261] on div "5p Найдите синонимы. Pieejamie vārdi модель неряшливый клатч швея образ праздни…" at bounding box center [366, 197] width 322 height 148
copy div "Найдите синонимы. Pieejamie vārdi модель неряшливый клатч швея образ праздничны…"
click at [313, 116] on div "5p Найдите синонимы. Pieejamie vārdi модель неряшливый клатч швея образ праздни…" at bounding box center [366, 194] width 322 height 168
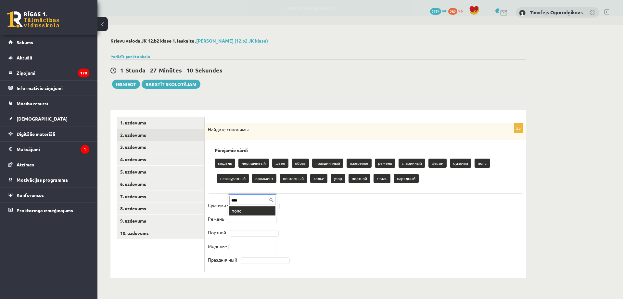
type input "****"
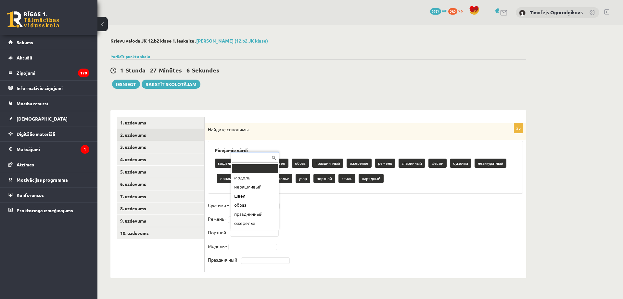
scroll to position [62, 0]
type input "*"
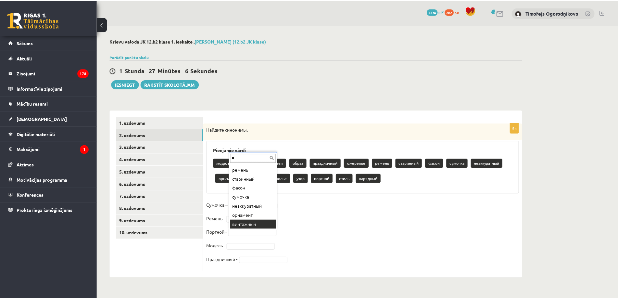
scroll to position [0, 0]
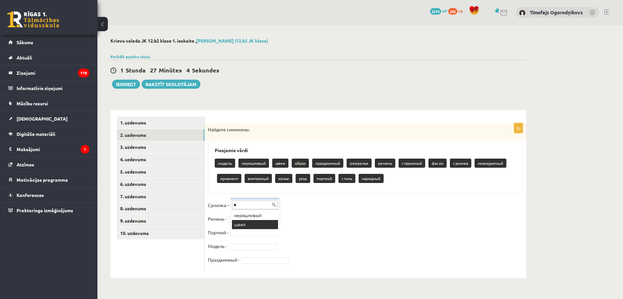
type input "*"
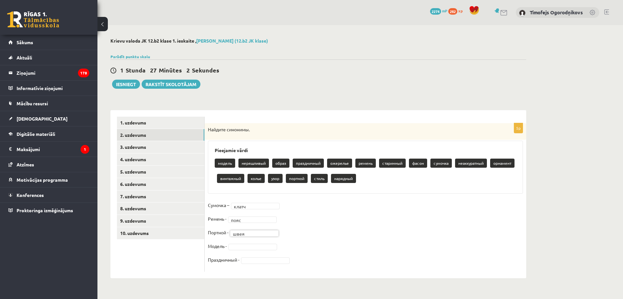
click at [246, 244] on fieldset "Сумочка – клатч ***** Ремень - пояс **** Портной - швея **** Модель - Праздничн…" at bounding box center [365, 234] width 315 height 68
type input "**"
click at [262, 263] on fieldset "Сумочка – клатч ***** Ремень - пояс **** Портной - швея **** Модель - фасон ***…" at bounding box center [365, 234] width 315 height 68
type input "**"
click at [167, 146] on link "3. uzdevums" at bounding box center [160, 147] width 87 height 12
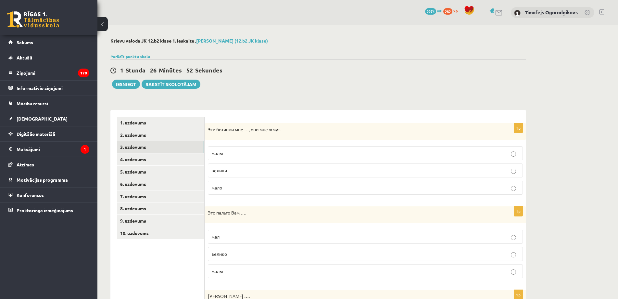
click at [242, 151] on p "малы" at bounding box center [365, 153] width 308 height 7
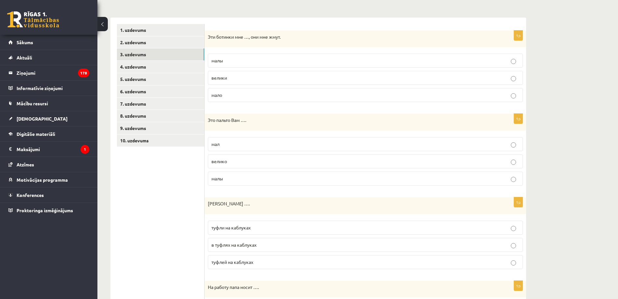
scroll to position [130, 0]
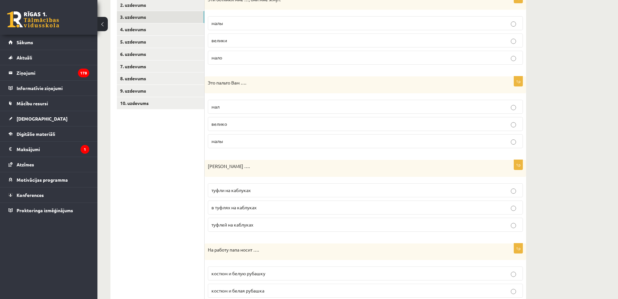
click at [270, 125] on p "велико" at bounding box center [365, 124] width 308 height 7
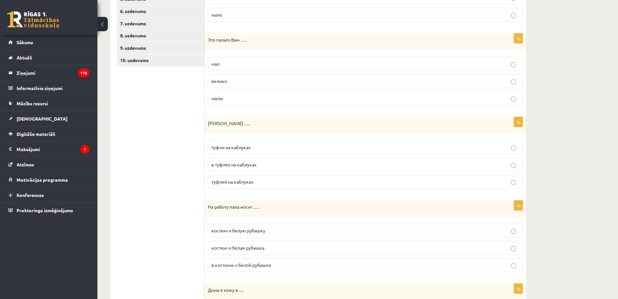
scroll to position [195, 0]
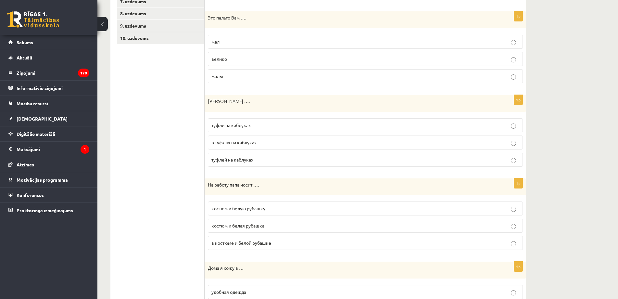
click at [244, 122] on p "туфли на каблуках" at bounding box center [365, 125] width 308 height 7
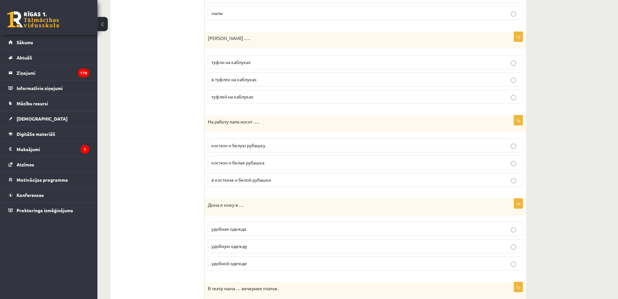
scroll to position [260, 0]
click at [250, 145] on span "костюм и белую рубашку" at bounding box center [238, 143] width 54 height 6
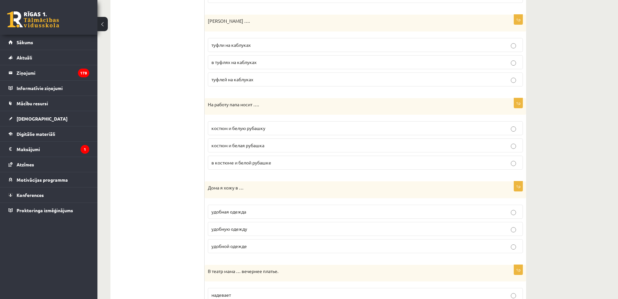
scroll to position [357, 0]
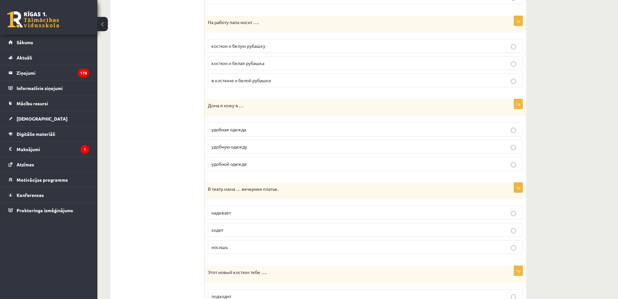
click at [248, 164] on p "удобной одежде" at bounding box center [365, 163] width 308 height 7
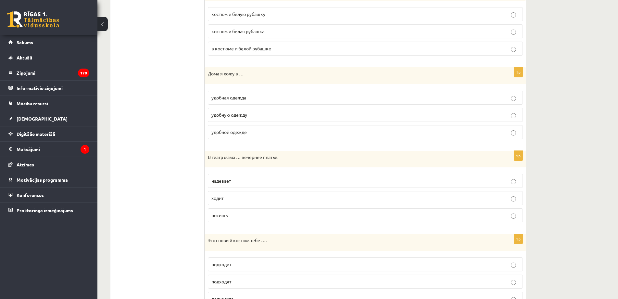
scroll to position [422, 0]
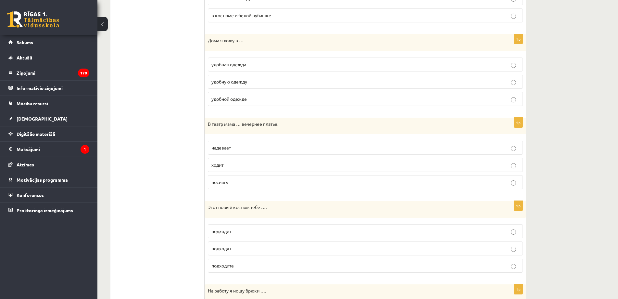
click at [246, 150] on p "надевает" at bounding box center [365, 147] width 308 height 7
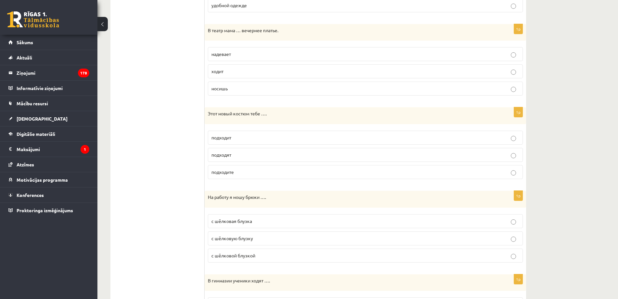
scroll to position [520, 0]
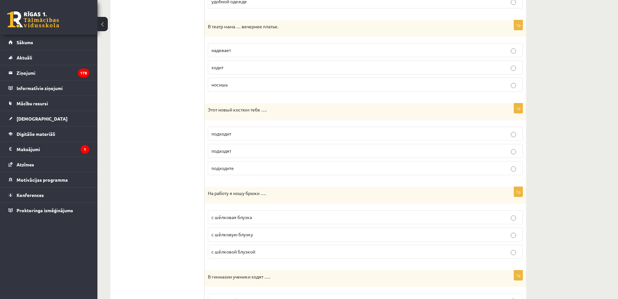
click at [259, 135] on p "подходит" at bounding box center [365, 133] width 308 height 7
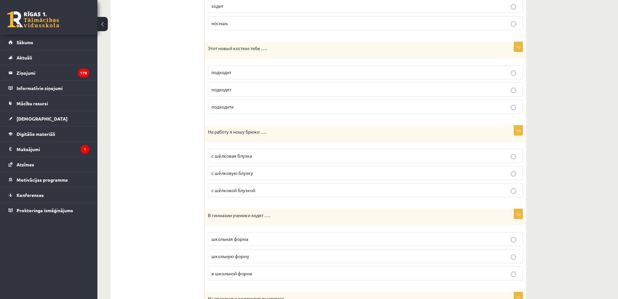
scroll to position [585, 0]
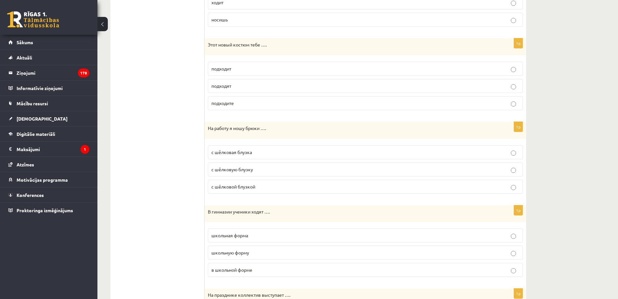
click at [242, 188] on span "с шёлковой блузкой" at bounding box center [233, 187] width 44 height 6
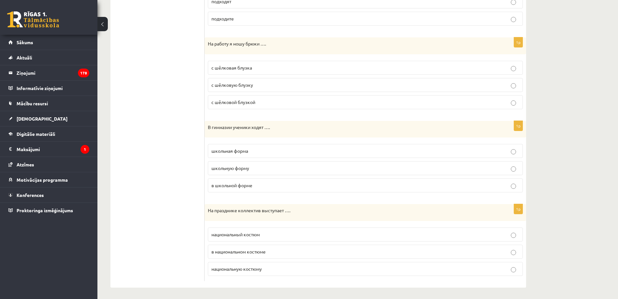
scroll to position [671, 0]
click at [242, 184] on span "в школьной форме" at bounding box center [231, 184] width 41 height 6
click at [265, 253] on p "в национальном костюме" at bounding box center [365, 250] width 308 height 7
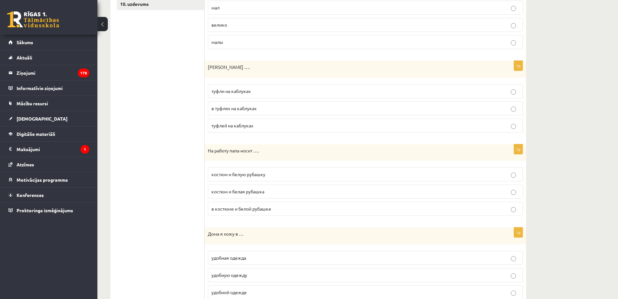
scroll to position [86, 0]
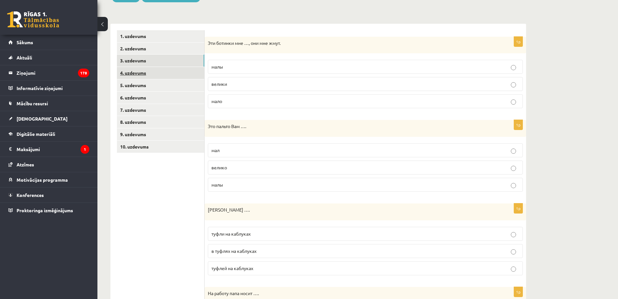
click at [176, 70] on link "4. uzdevums" at bounding box center [160, 73] width 87 height 12
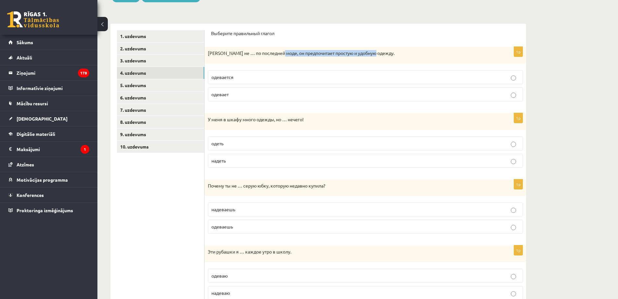
drag, startPoint x: 373, startPoint y: 53, endPoint x: 282, endPoint y: 53, distance: 91.6
click at [282, 53] on p "Антон не … по последней моде, он предпочитает простую и удобную одежду." at bounding box center [349, 53] width 283 height 6
click at [381, 53] on p "Антон не … по последней моде, он предпочитает простую и удобную одежду." at bounding box center [349, 53] width 283 height 6
click at [230, 78] on span "одевается" at bounding box center [222, 77] width 22 height 6
click at [233, 146] on p "одеть" at bounding box center [365, 143] width 308 height 7
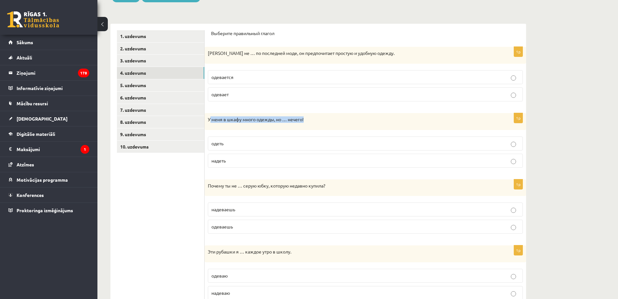
drag, startPoint x: 315, startPoint y: 120, endPoint x: 210, endPoint y: 119, distance: 105.3
click at [210, 119] on p "У меня в шкафу много одежды, но … нечего!" at bounding box center [349, 119] width 283 height 6
drag, startPoint x: 207, startPoint y: 119, endPoint x: 255, endPoint y: 155, distance: 60.3
click at [255, 155] on div "1p У меня в шкафу много одежды, но … нечего! одеть надеть" at bounding box center [366, 143] width 322 height 60
copy div "У меня в шкафу много одежды, но … нечего! одеть надеть"
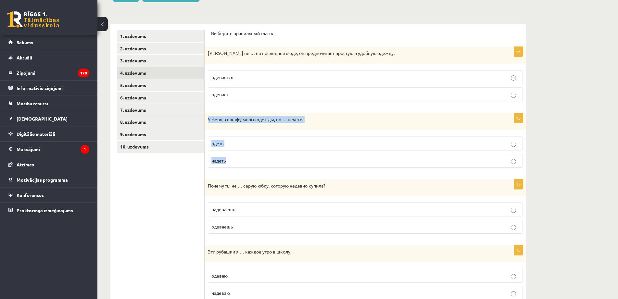
click at [237, 159] on p "надеть" at bounding box center [365, 160] width 308 height 7
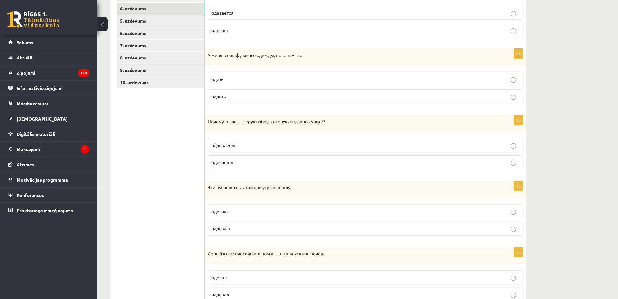
scroll to position [151, 0]
drag, startPoint x: 300, startPoint y: 145, endPoint x: 304, endPoint y: 146, distance: 4.3
click at [301, 145] on p "надеваешь" at bounding box center [365, 144] width 308 height 7
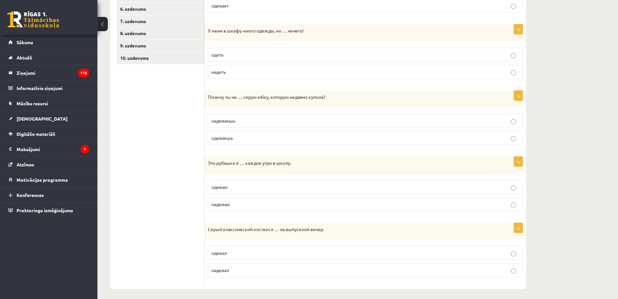
scroll to position [178, 0]
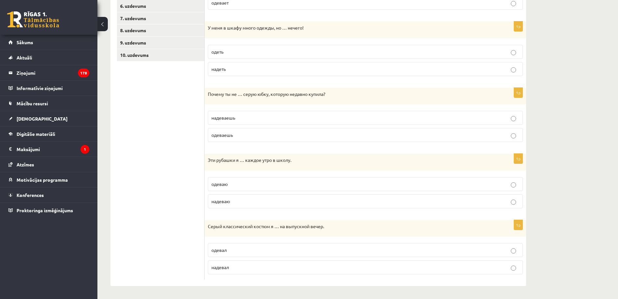
click at [299, 199] on p "надеваю" at bounding box center [365, 201] width 308 height 7
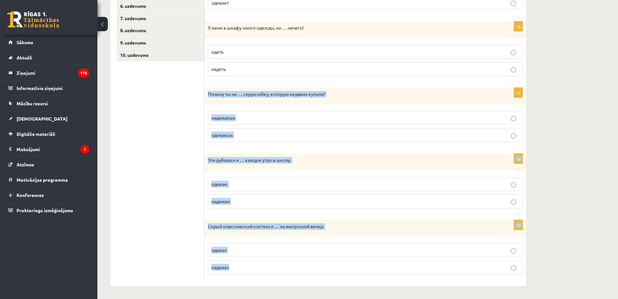
drag, startPoint x: 205, startPoint y: 93, endPoint x: 352, endPoint y: 286, distance: 243.2
click at [352, 286] on div "**********" at bounding box center [318, 73] width 442 height 452
copy form "Почему ты не … серую юбку, которую недавно купила? надеваешь одеваешь 1p Эти ру…"
click at [469, 274] on label "надевал" at bounding box center [365, 267] width 315 height 14
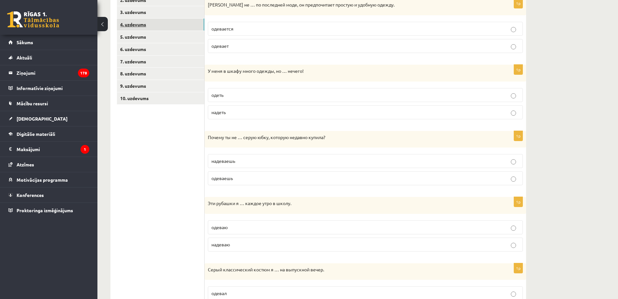
scroll to position [81, 0]
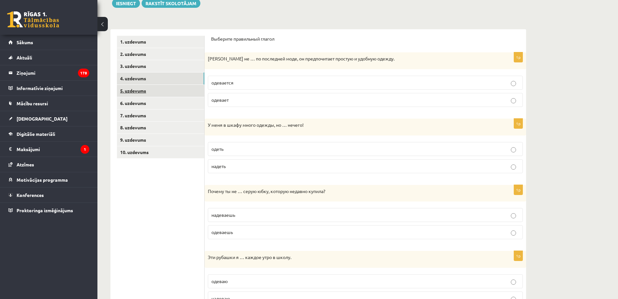
click at [173, 92] on link "5. uzdevums" at bounding box center [160, 91] width 87 height 12
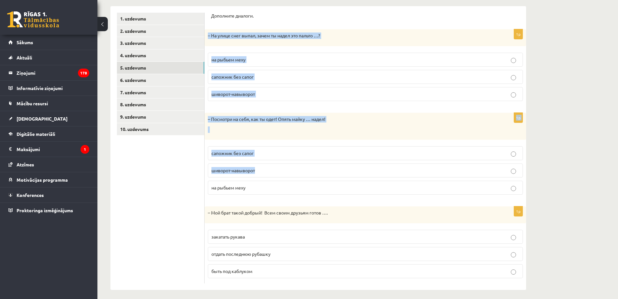
scroll to position [108, 0]
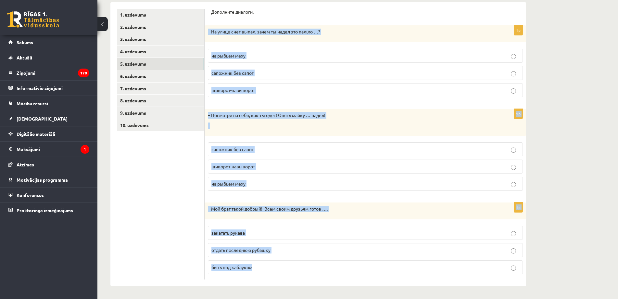
drag, startPoint x: 209, startPoint y: 59, endPoint x: 318, endPoint y: 265, distance: 232.5
click at [318, 265] on form "Дополните диалоги. 1p – На улице снег выпал, зачем ты надел это пальто …? на ры…" at bounding box center [365, 144] width 309 height 271
copy form "– На улице снег выпал, зачем ты надел это пальто …? на рыбьем меху сапожник без…"
click at [269, 57] on p "на рыбьем меху" at bounding box center [365, 55] width 308 height 7
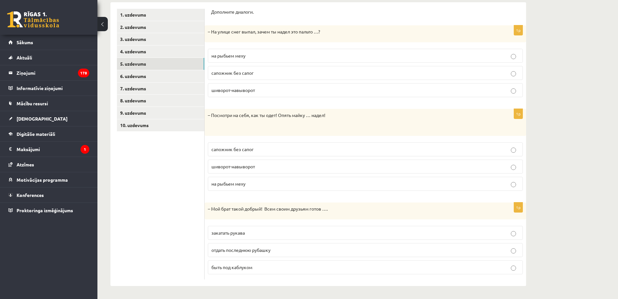
click at [256, 175] on fieldset "сапожник без сапог шиворот-навыворот на рыбьем меху" at bounding box center [365, 166] width 315 height 54
click at [258, 169] on p "шиворот-навыворот" at bounding box center [365, 166] width 308 height 7
click at [275, 248] on p "отдать последнюю рубашку" at bounding box center [365, 250] width 308 height 7
click at [162, 74] on link "6. uzdevums" at bounding box center [160, 76] width 87 height 12
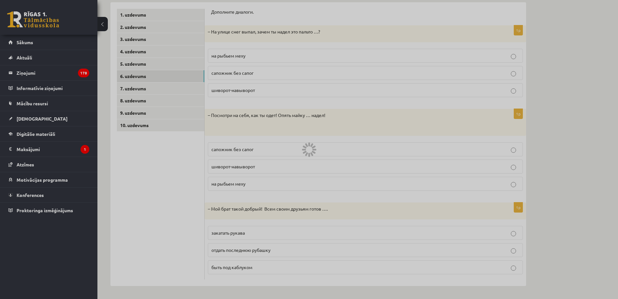
scroll to position [0, 0]
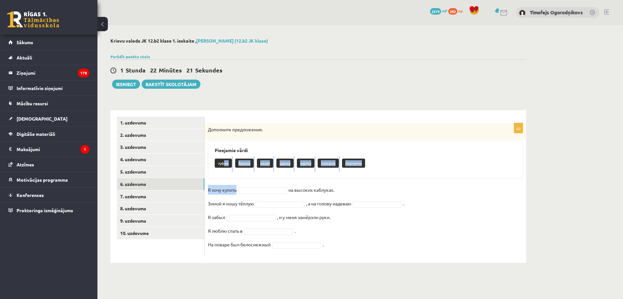
drag, startPoint x: 225, startPoint y: 164, endPoint x: 247, endPoint y: 180, distance: 27.1
click at [260, 189] on div "6p Дополните предложения. Pieejamie vārdi туфли брюки халат шапку куртку пижаме…" at bounding box center [366, 189] width 322 height 133
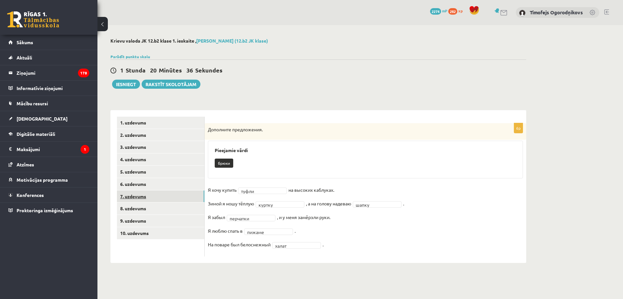
click at [191, 199] on link "7. uzdevums" at bounding box center [160, 196] width 87 height 12
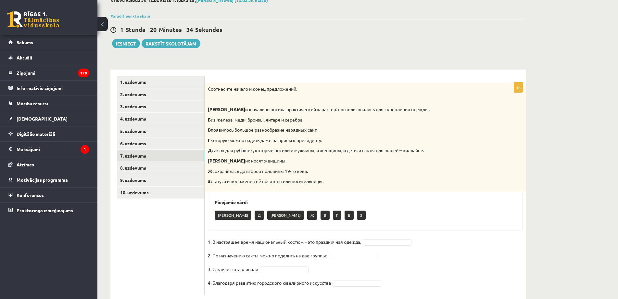
scroll to position [56, 0]
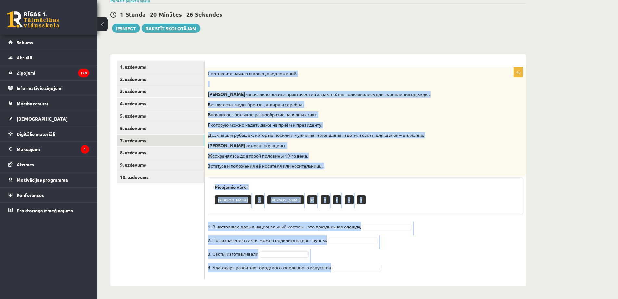
drag, startPoint x: 209, startPoint y: 70, endPoint x: 416, endPoint y: 272, distance: 289.4
click at [416, 272] on div "4p Соотнесите начало и конец предложений. А изначально носила практический хара…" at bounding box center [366, 173] width 322 height 212
copy div "Соотнесите начало и конец предложений. А изначально носила практический характе…"
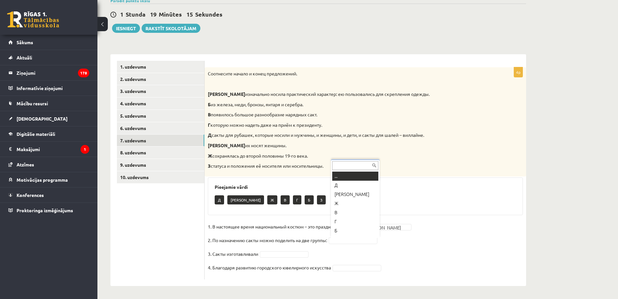
scroll to position [8, 0]
drag, startPoint x: 341, startPoint y: 188, endPoint x: 338, endPoint y: 177, distance: 11.4
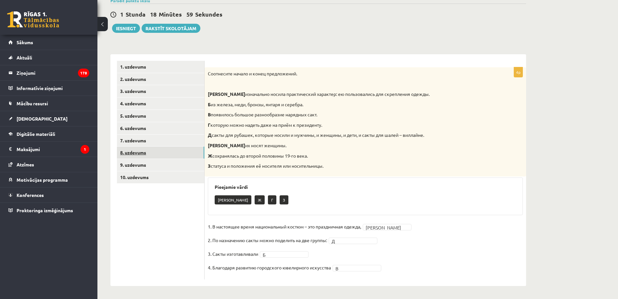
click at [162, 149] on link "8. uzdevums" at bounding box center [160, 152] width 87 height 12
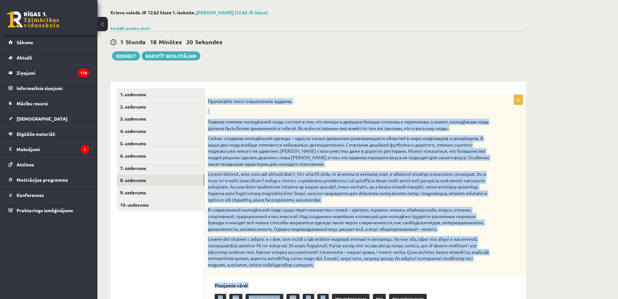
scroll to position [141, 0]
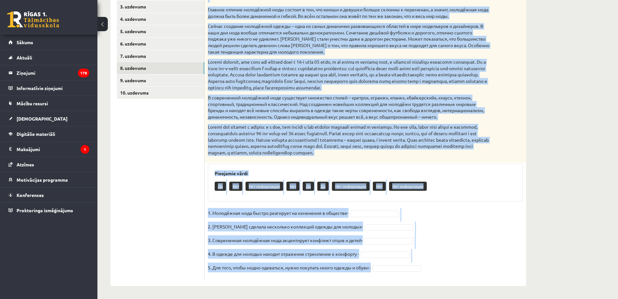
drag, startPoint x: 209, startPoint y: 116, endPoint x: 378, endPoint y: 272, distance: 229.9
click at [378, 272] on div "5p Прочитайте текст и выполните задание. Главное отличие молодёжной моды состои…" at bounding box center [366, 131] width 322 height 297
copy div "Прочитайте текст и выполните задание. Главное отличие молодёжной моды состоит в…"
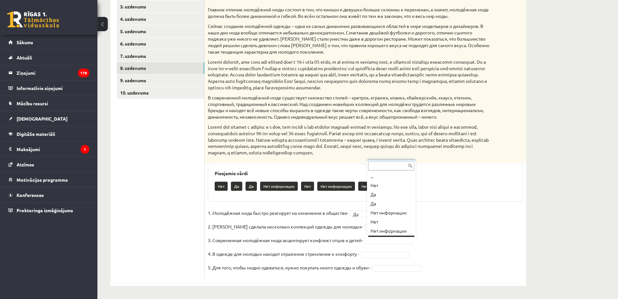
scroll to position [8, 0]
drag, startPoint x: 382, startPoint y: 189, endPoint x: 375, endPoint y: 174, distance: 16.1
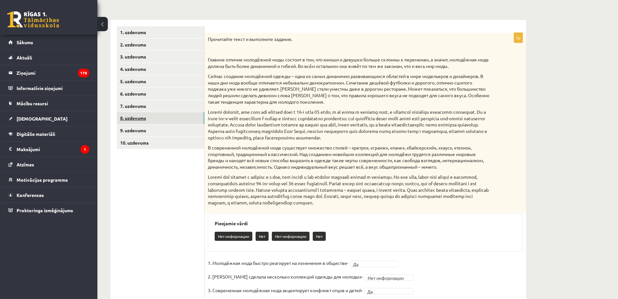
scroll to position [76, 0]
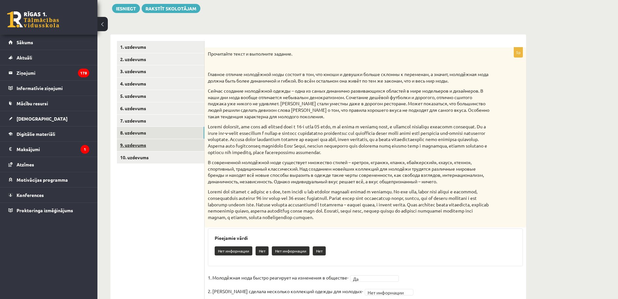
click at [166, 147] on link "9. uzdevums" at bounding box center [160, 145] width 87 height 12
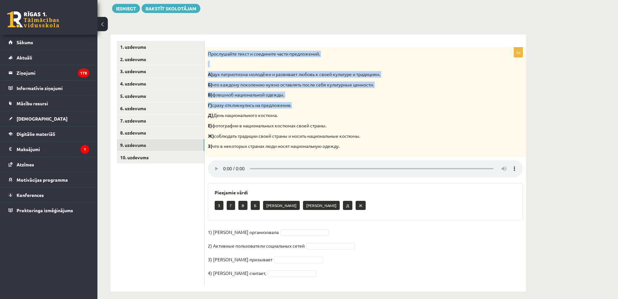
drag, startPoint x: 211, startPoint y: 55, endPoint x: 302, endPoint y: 105, distance: 103.8
click at [302, 105] on div "Прослушайте текст и соедините части предложений. А) дух патриотизма молодёжи и …" at bounding box center [366, 101] width 322 height 109
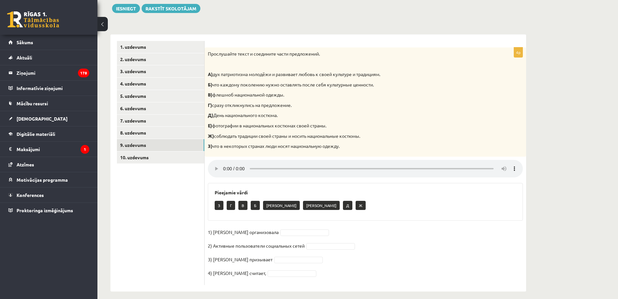
drag, startPoint x: 314, startPoint y: 143, endPoint x: 293, endPoint y: 147, distance: 21.9
click at [314, 143] on div "Прослушайте текст и соедините части предложений. А) дух патриотизма молодёжи и …" at bounding box center [366, 101] width 322 height 109
drag, startPoint x: 244, startPoint y: 208, endPoint x: 274, endPoint y: 220, distance: 32.2
click at [263, 215] on div "Pieejamie vārdi З Г В Б Е А Д Ж" at bounding box center [365, 202] width 315 height 38
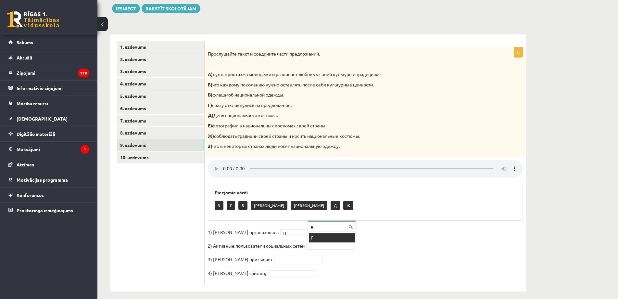
type input "*"
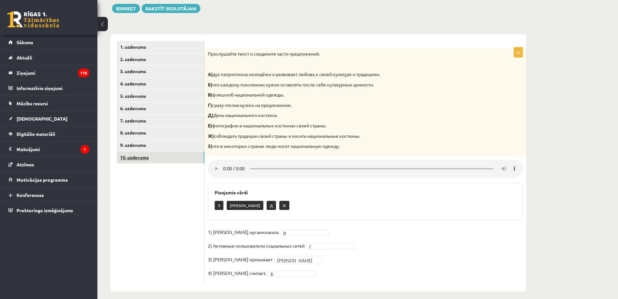
click at [172, 154] on link "10. uzdevums" at bounding box center [160, 157] width 87 height 12
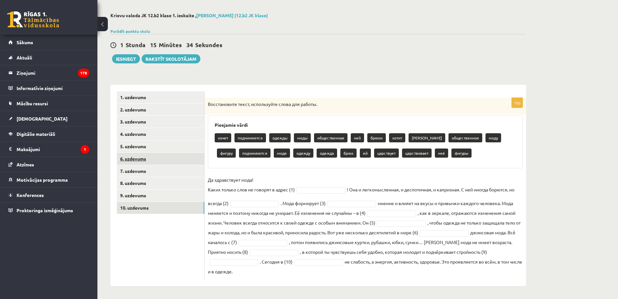
scroll to position [26, 0]
drag, startPoint x: 206, startPoint y: 104, endPoint x: 507, endPoint y: 268, distance: 342.9
click at [507, 268] on div "10p Восстановите текст, используйте слова для работы. Pieejamie vārdi хочет под…" at bounding box center [366, 189] width 322 height 182
copy div "Восстановите текст, используйте слова для работы. Pieejamie vārdi хочет подчиня…"
click at [321, 167] on div "Pieejamie vārdi хочет подчиняются одежды моды общественная ней брюки хотит брюк…" at bounding box center [365, 141] width 315 height 53
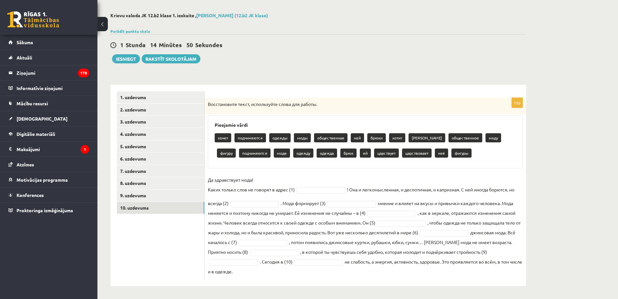
click at [320, 177] on fieldset "Да здравствует мода! Каких только слов не говорят в адрес (1) ! Она и легкомысл…" at bounding box center [365, 225] width 315 height 101
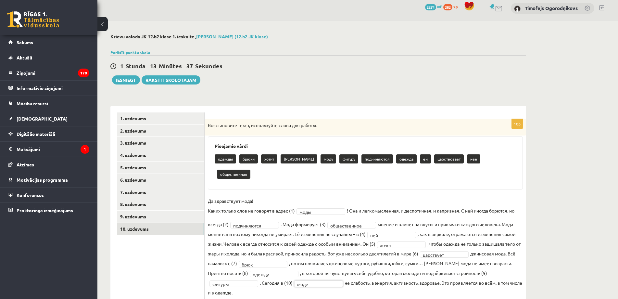
scroll to position [10, 0]
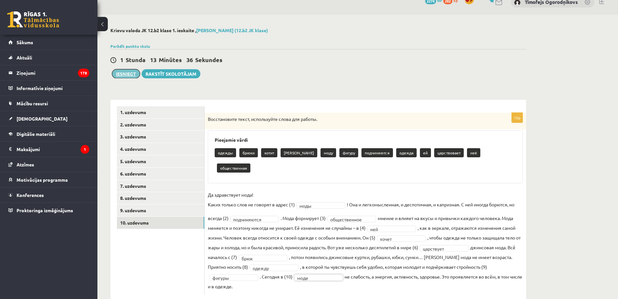
click at [139, 75] on button "Iesniegt" at bounding box center [126, 73] width 28 height 9
